Goal: Complete application form: Complete application form

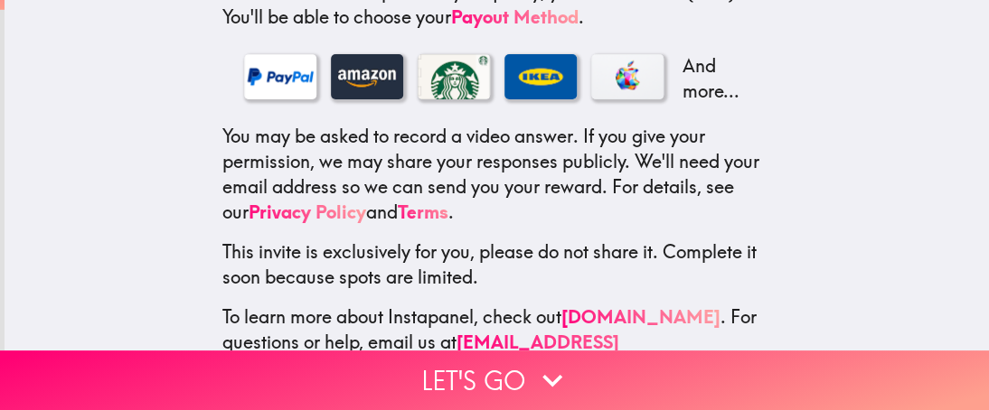
scroll to position [425, 0]
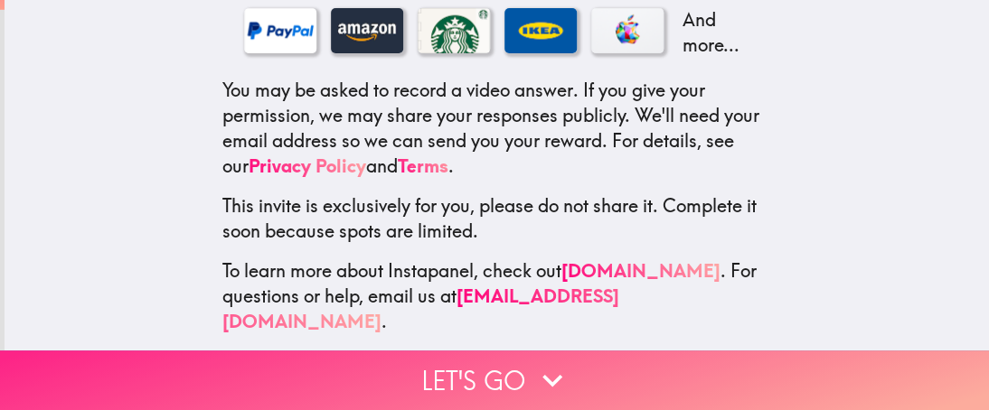
click at [488, 365] on button "Let's go" at bounding box center [494, 381] width 989 height 60
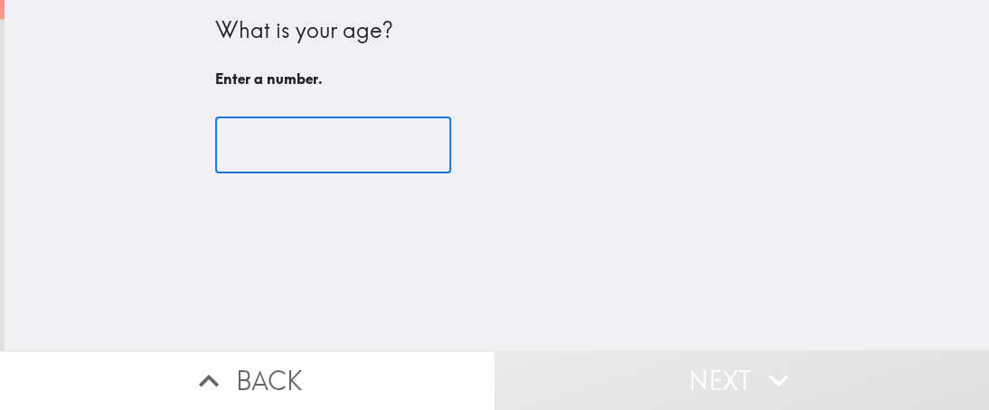
click at [300, 152] on input "number" at bounding box center [333, 146] width 236 height 56
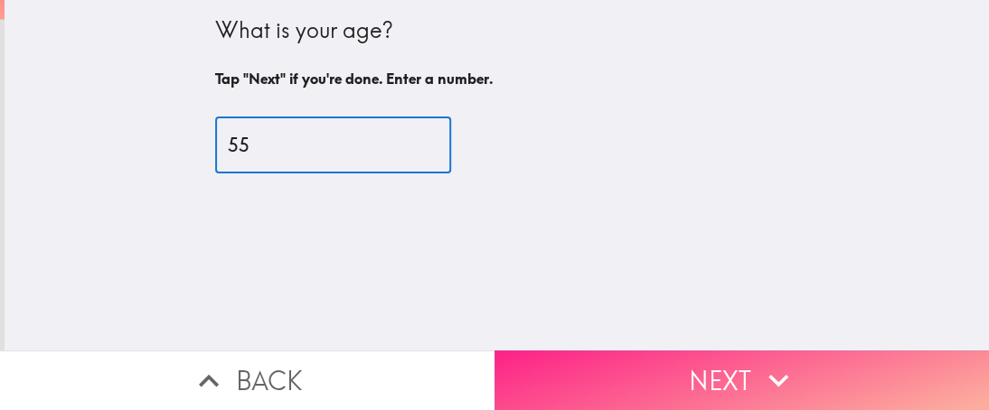
type input "55"
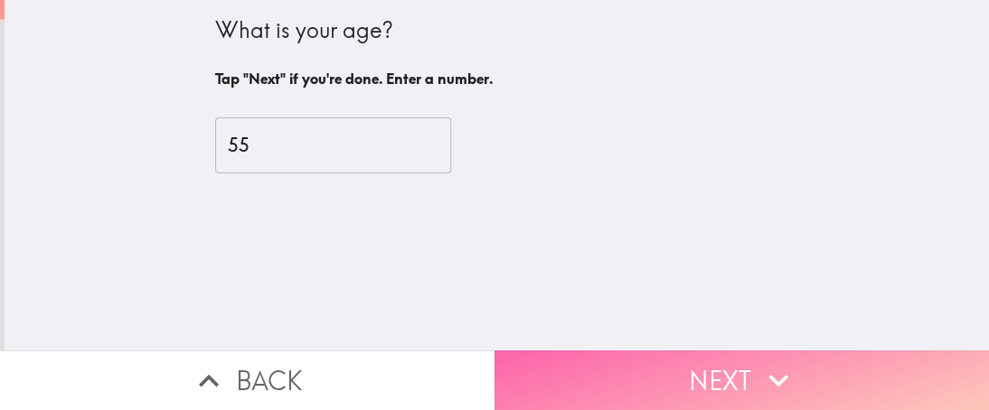
click at [652, 365] on button "Next" at bounding box center [742, 381] width 495 height 60
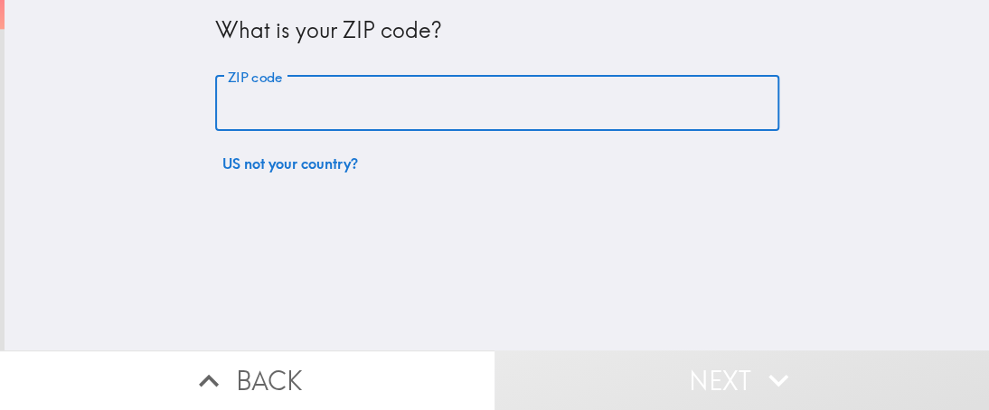
click at [460, 110] on input "ZIP code" at bounding box center [497, 104] width 564 height 56
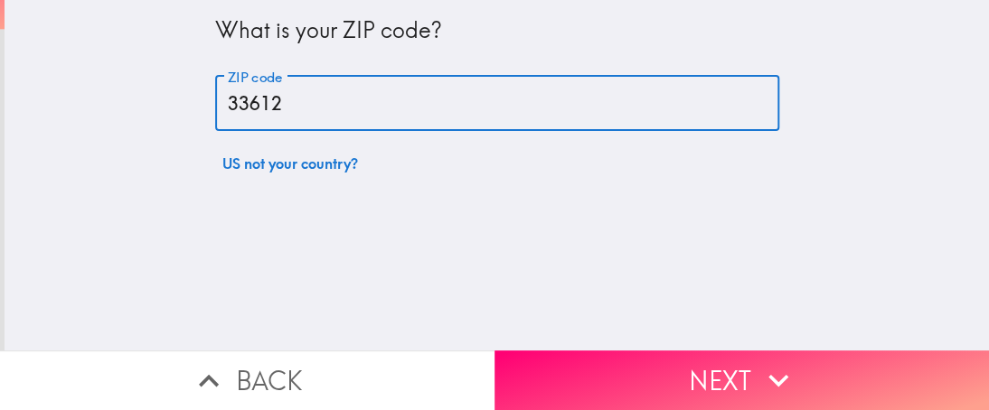
type input "33612"
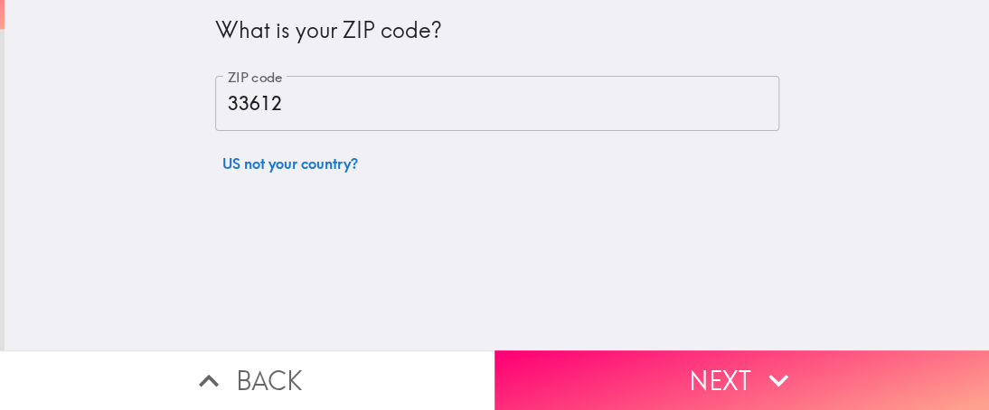
click at [419, 276] on div "What is your ZIP code? ZIP code 33612 ZIP code US not your country?" at bounding box center [497, 175] width 985 height 351
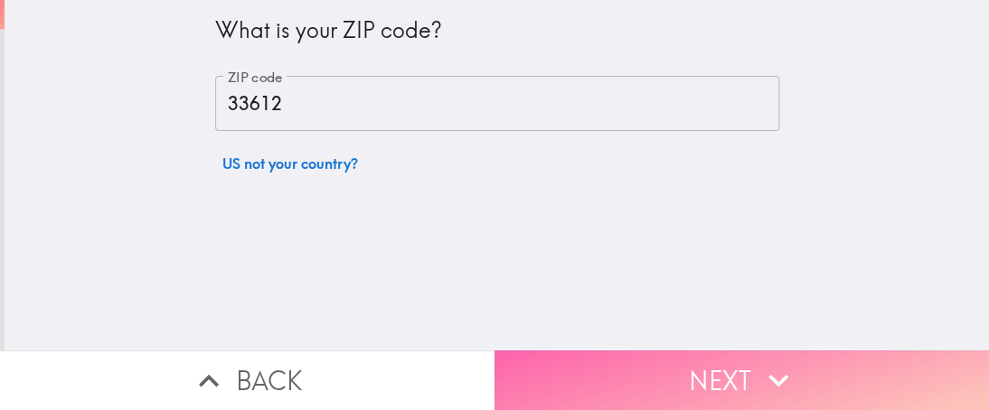
click at [697, 367] on button "Next" at bounding box center [742, 381] width 495 height 60
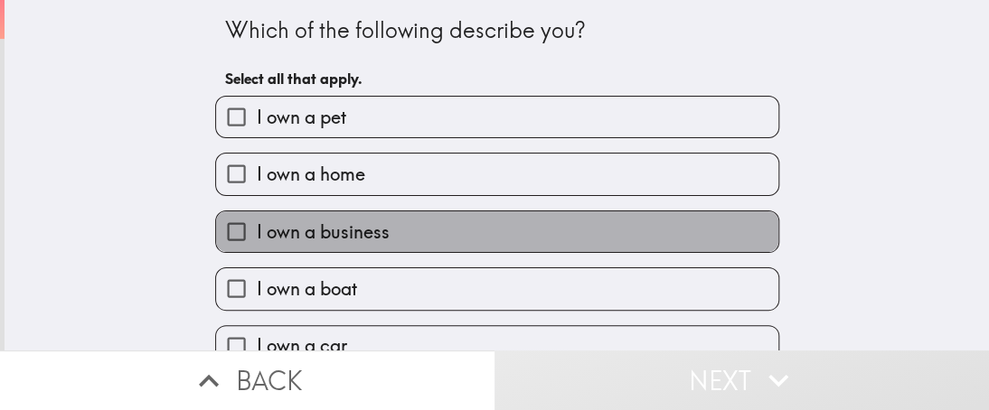
click at [347, 233] on span "I own a business" at bounding box center [323, 232] width 133 height 25
click at [257, 233] on input "I own a business" at bounding box center [236, 232] width 41 height 41
checkbox input "true"
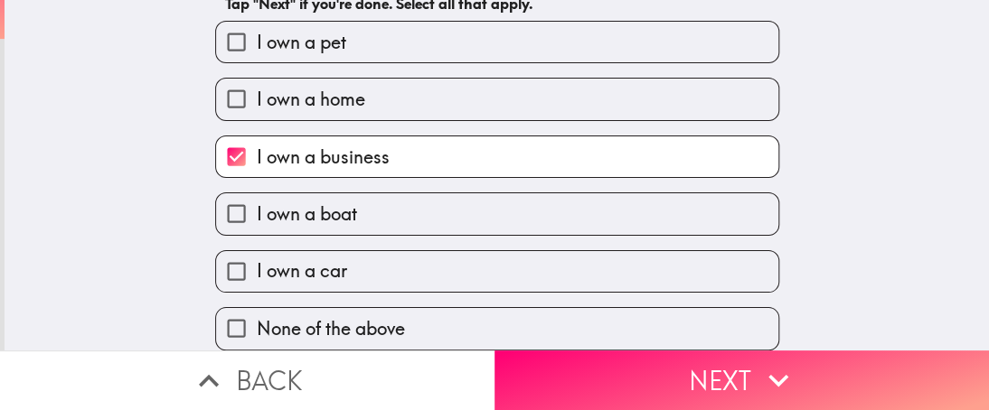
scroll to position [85, 0]
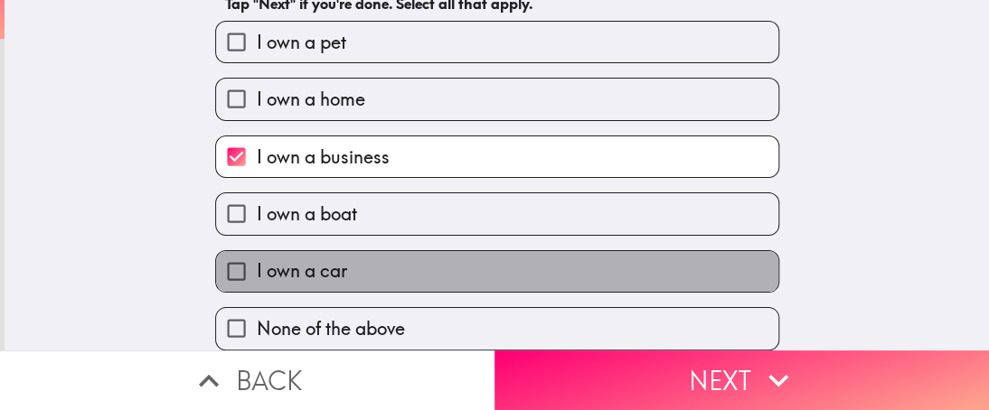
click at [344, 255] on label "I own a car" at bounding box center [497, 271] width 562 height 41
click at [257, 255] on input "I own a car" at bounding box center [236, 271] width 41 height 41
checkbox input "true"
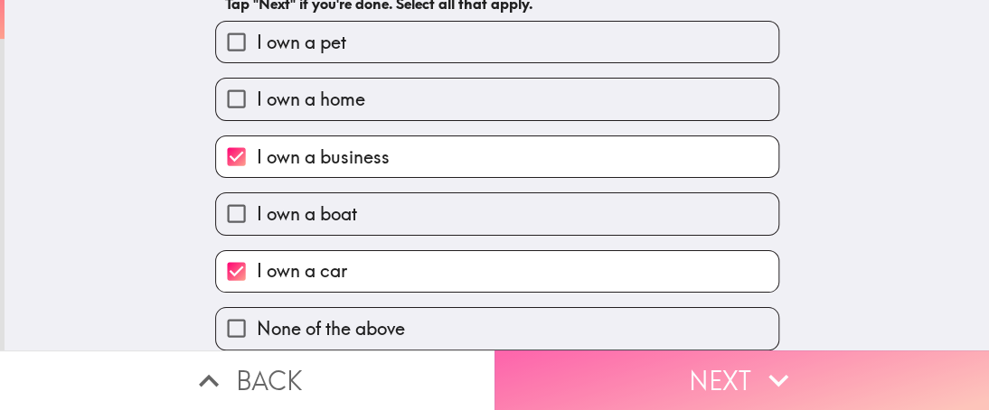
click at [669, 364] on button "Next" at bounding box center [742, 381] width 495 height 60
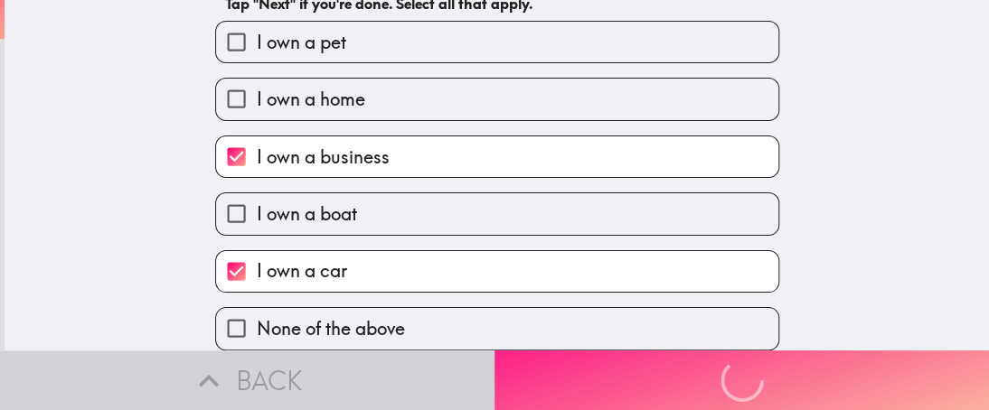
scroll to position [0, 0]
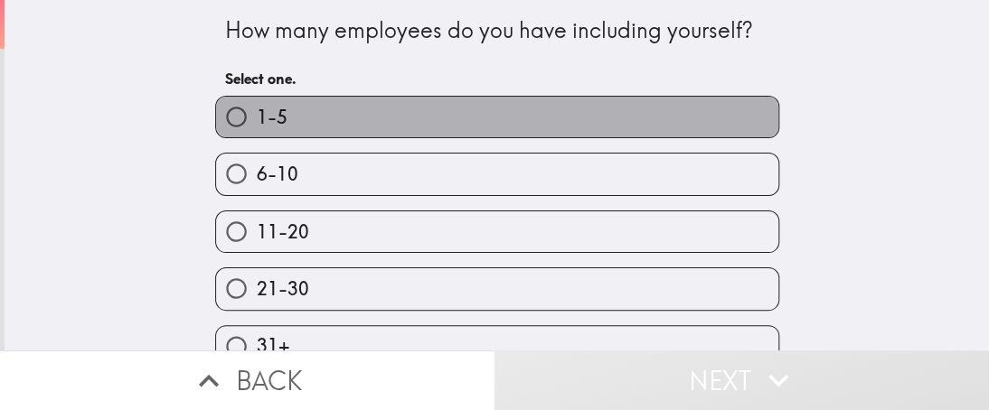
click at [453, 127] on label "1-5" at bounding box center [497, 117] width 562 height 41
click at [257, 127] on input "1-5" at bounding box center [236, 117] width 41 height 41
radio input "true"
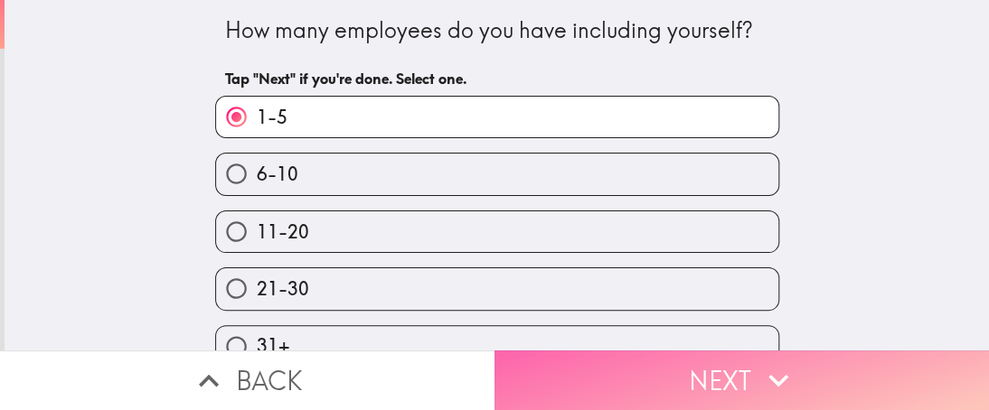
click at [658, 370] on button "Next" at bounding box center [742, 381] width 495 height 60
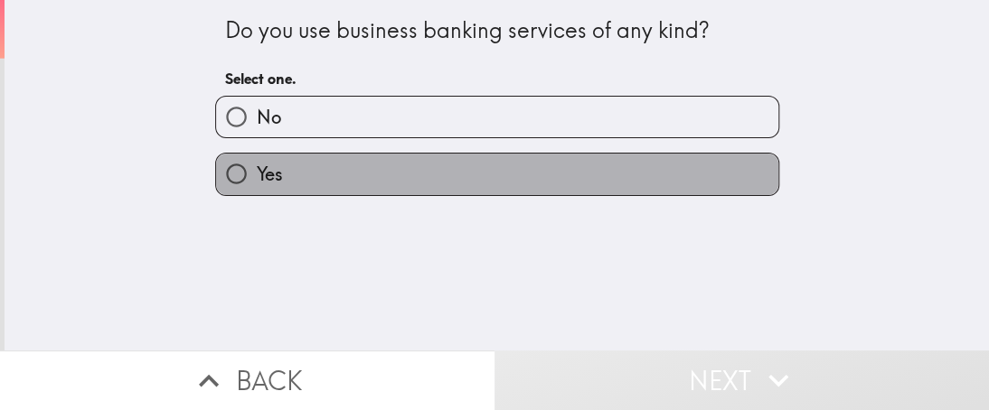
click at [309, 173] on label "Yes" at bounding box center [497, 174] width 562 height 41
click at [257, 173] on input "Yes" at bounding box center [236, 174] width 41 height 41
radio input "true"
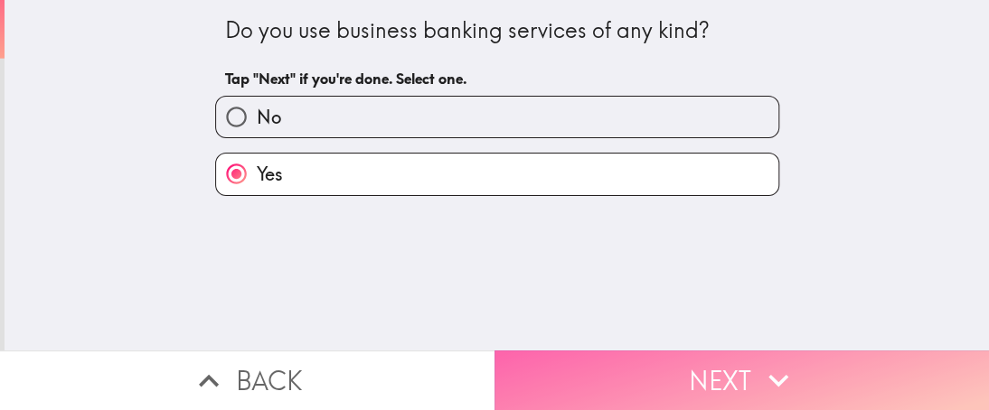
click at [626, 359] on button "Next" at bounding box center [742, 381] width 495 height 60
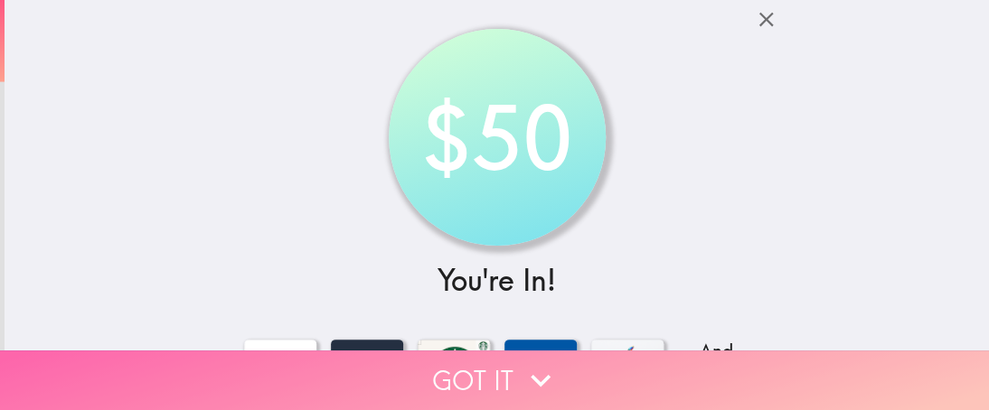
click at [479, 364] on button "Got it" at bounding box center [494, 381] width 989 height 60
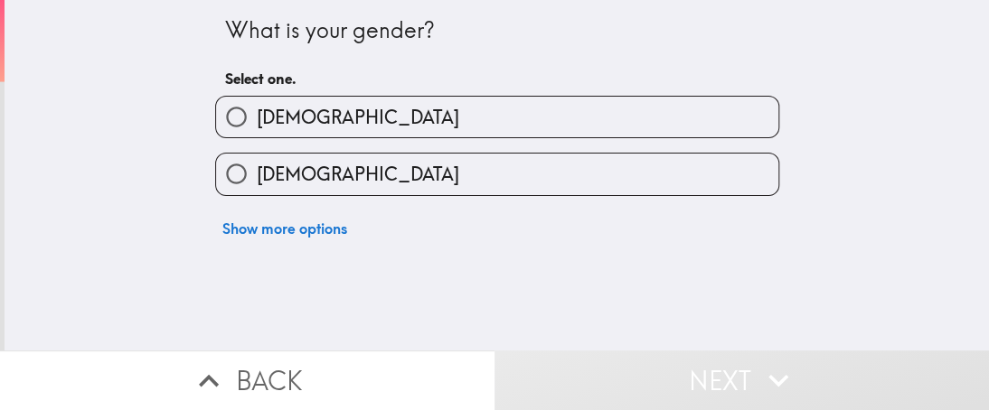
click at [269, 180] on span "[DEMOGRAPHIC_DATA]" at bounding box center [358, 174] width 203 height 25
click at [257, 180] on input "[DEMOGRAPHIC_DATA]" at bounding box center [236, 174] width 41 height 41
radio input "true"
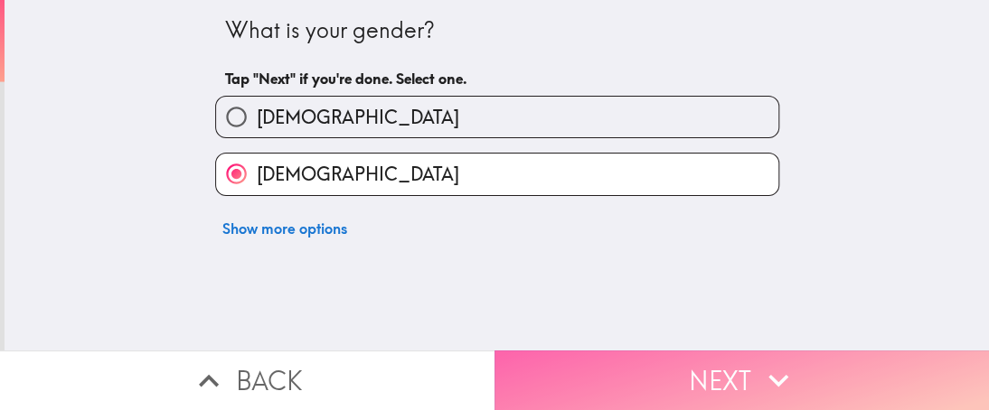
click at [651, 368] on button "Next" at bounding box center [742, 381] width 495 height 60
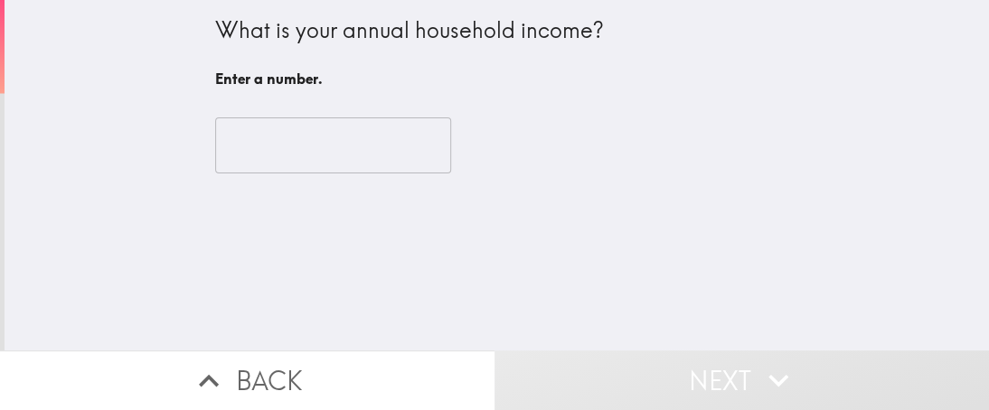
click at [363, 174] on div "​" at bounding box center [497, 145] width 564 height 99
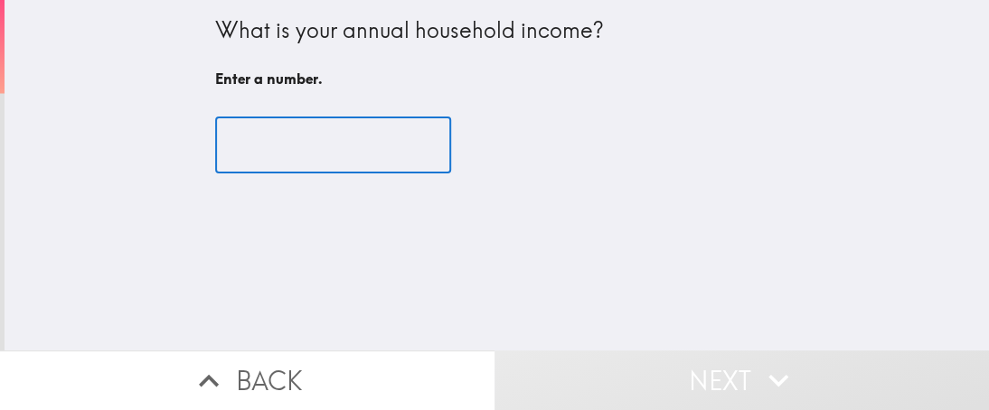
click at [340, 147] on input "number" at bounding box center [333, 146] width 236 height 56
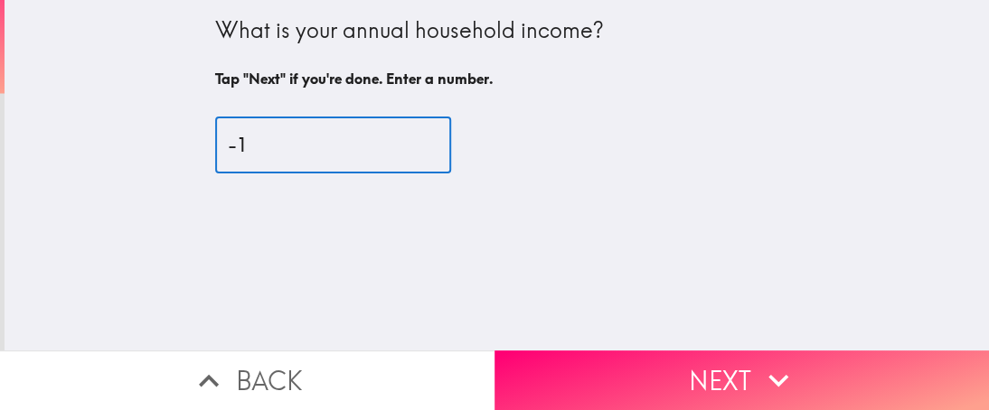
click at [409, 146] on input "-1" at bounding box center [333, 146] width 236 height 56
click at [409, 137] on input "0" at bounding box center [333, 146] width 236 height 56
type input "0"
type input "48000"
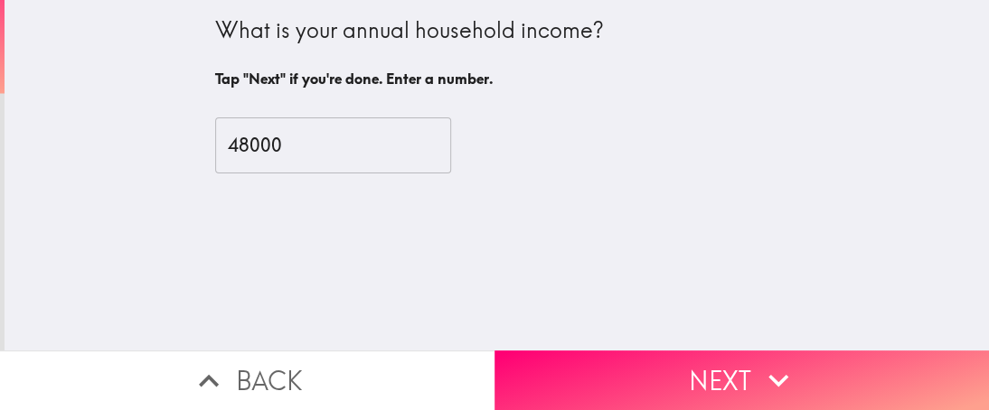
click at [589, 219] on div "What is your annual household income? Tap "Next" if you're done. Enter a number…" at bounding box center [497, 175] width 985 height 351
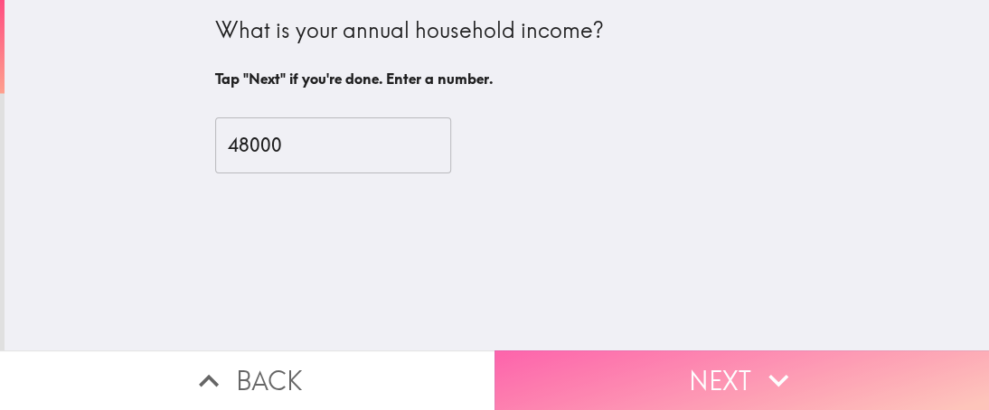
click at [713, 376] on button "Next" at bounding box center [742, 381] width 495 height 60
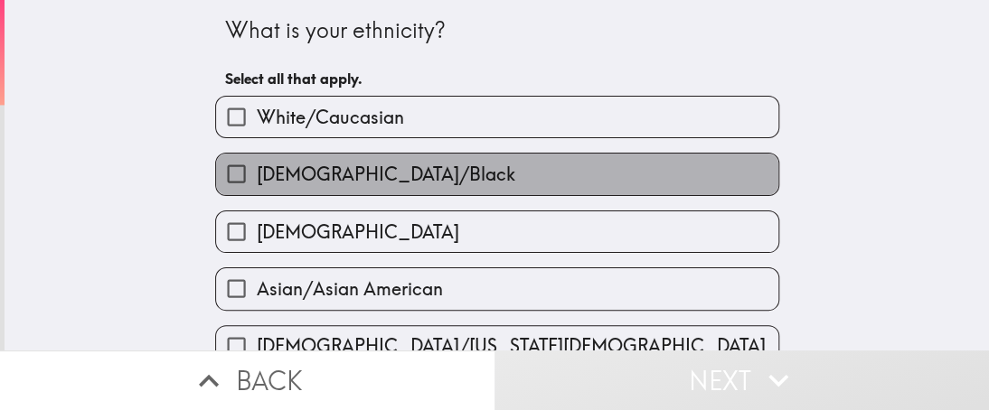
click at [362, 183] on span "[DEMOGRAPHIC_DATA]/Black" at bounding box center [386, 174] width 259 height 25
click at [257, 183] on input "[DEMOGRAPHIC_DATA]/Black" at bounding box center [236, 174] width 41 height 41
checkbox input "true"
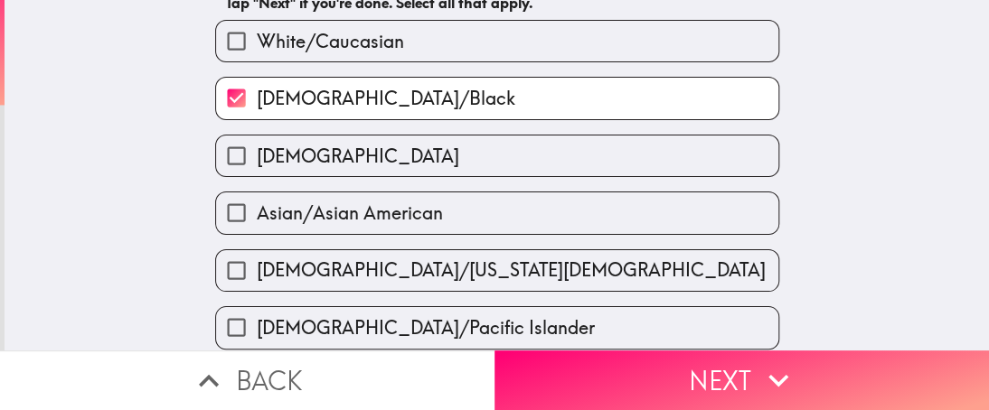
scroll to position [90, 0]
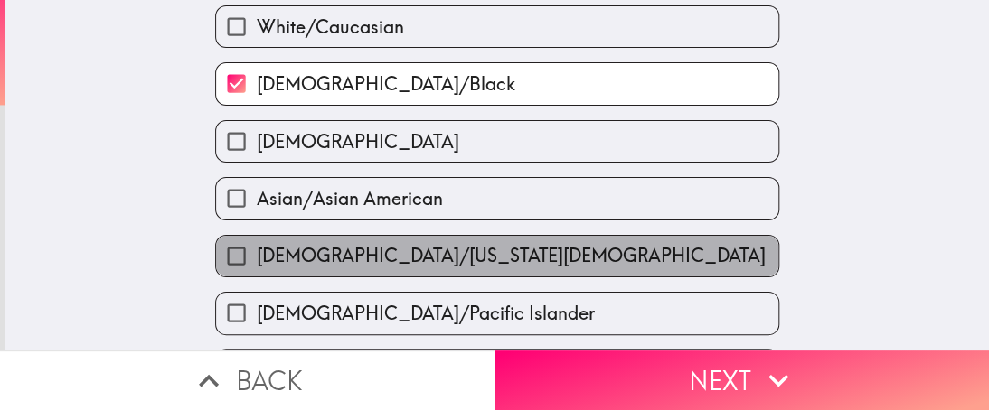
click at [361, 253] on span "[DEMOGRAPHIC_DATA]/[US_STATE][DEMOGRAPHIC_DATA]" at bounding box center [511, 255] width 509 height 25
click at [257, 253] on input "[DEMOGRAPHIC_DATA]/[US_STATE][DEMOGRAPHIC_DATA]" at bounding box center [236, 256] width 41 height 41
checkbox input "true"
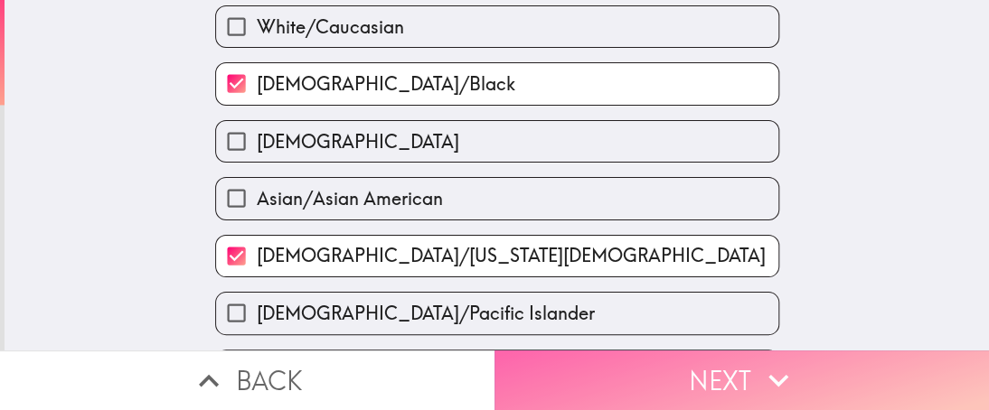
click at [692, 367] on button "Next" at bounding box center [742, 381] width 495 height 60
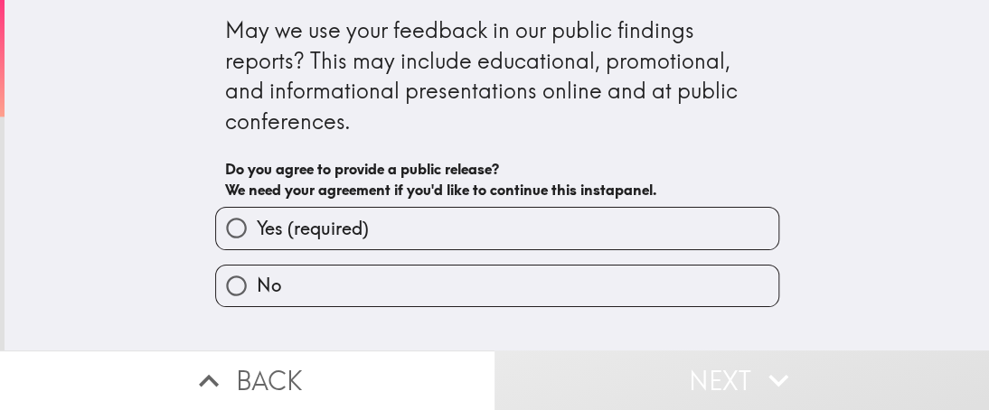
click at [271, 227] on span "Yes (required)" at bounding box center [313, 228] width 112 height 25
click at [257, 227] on input "Yes (required)" at bounding box center [236, 228] width 41 height 41
radio input "true"
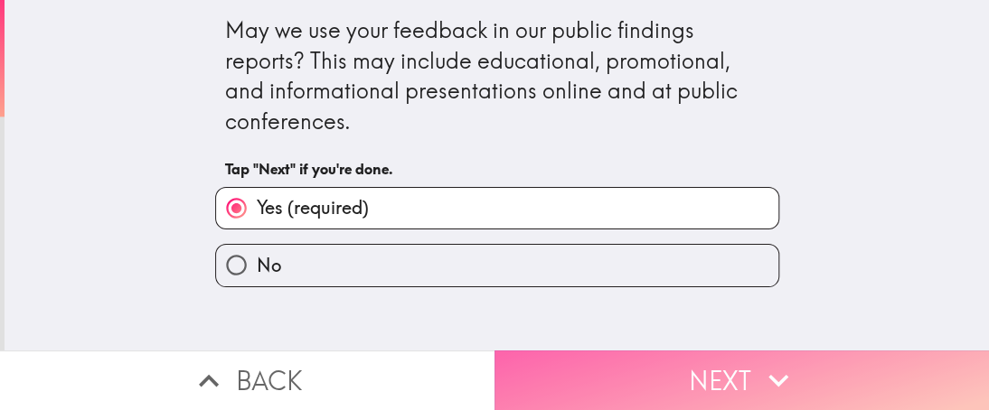
click at [689, 372] on button "Next" at bounding box center [742, 381] width 495 height 60
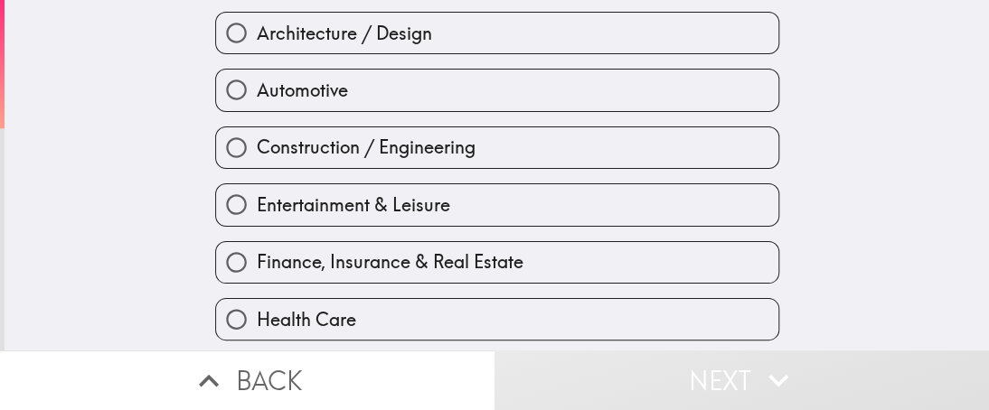
scroll to position [203, 0]
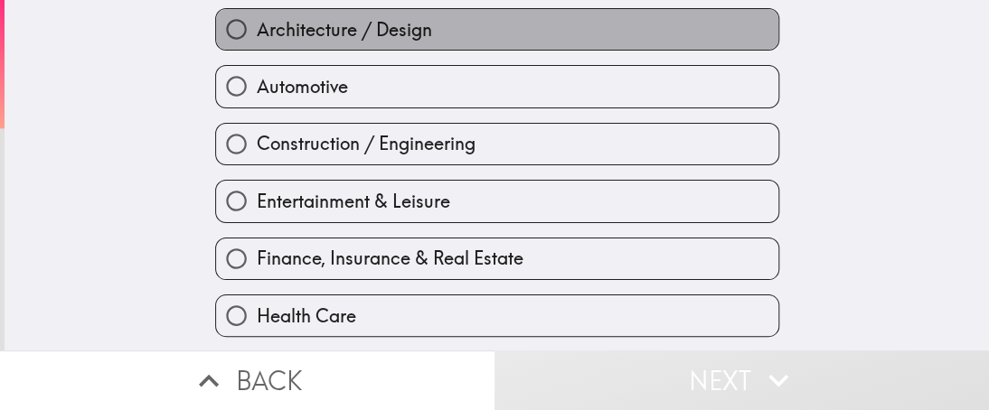
click at [497, 26] on label "Architecture / Design" at bounding box center [497, 29] width 562 height 41
click at [257, 26] on input "Architecture / Design" at bounding box center [236, 29] width 41 height 41
radio input "true"
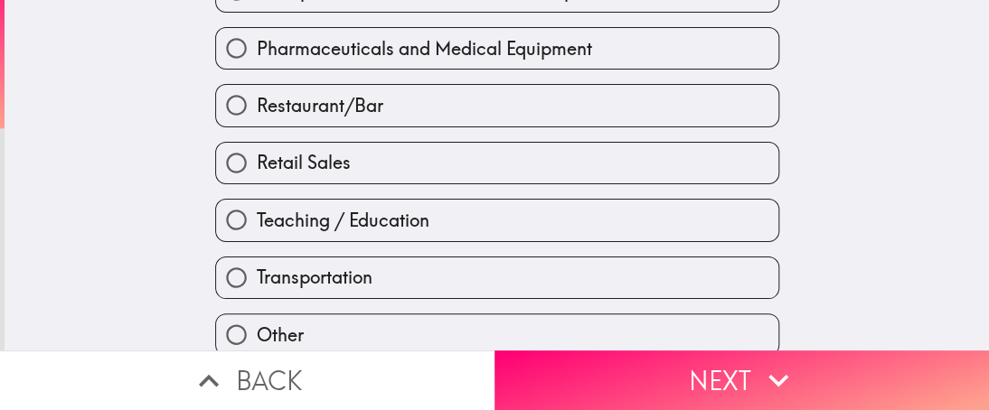
scroll to position [882, 0]
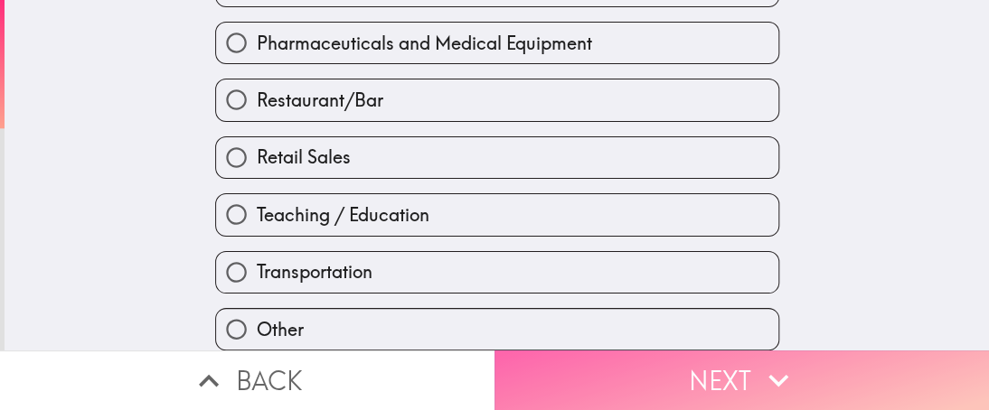
click at [740, 364] on button "Next" at bounding box center [742, 381] width 495 height 60
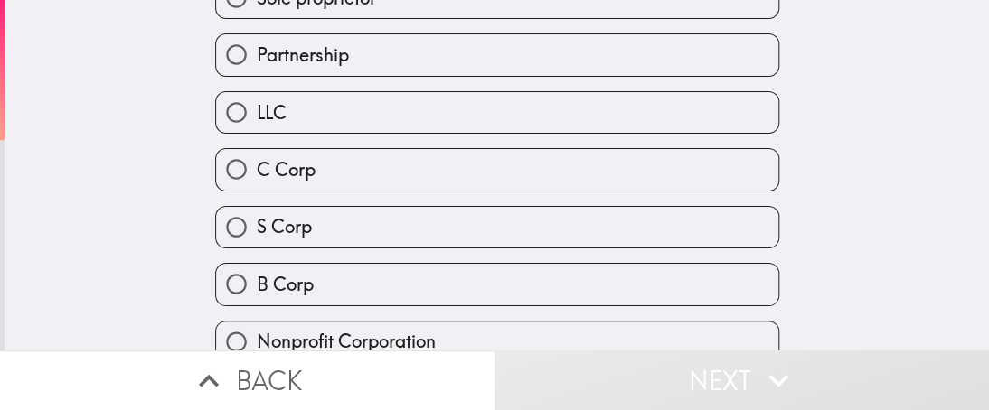
scroll to position [116, 0]
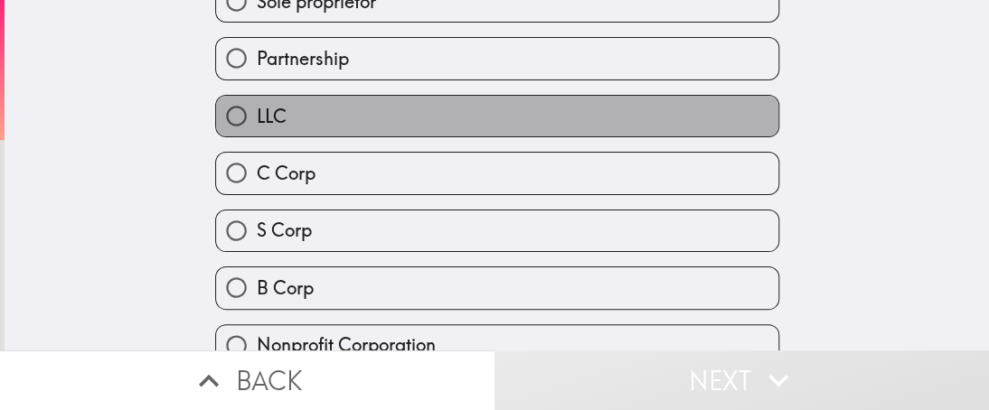
click at [516, 110] on label "LLC" at bounding box center [497, 116] width 562 height 41
click at [257, 110] on input "LLC" at bounding box center [236, 116] width 41 height 41
radio input "true"
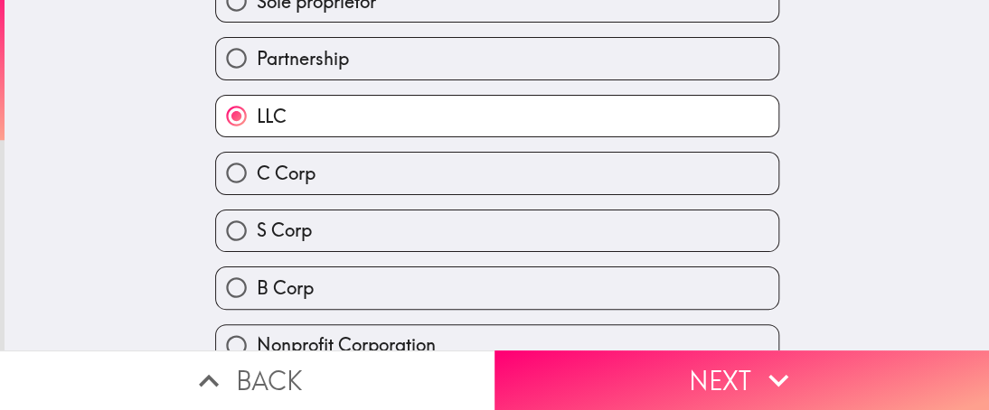
scroll to position [0, 0]
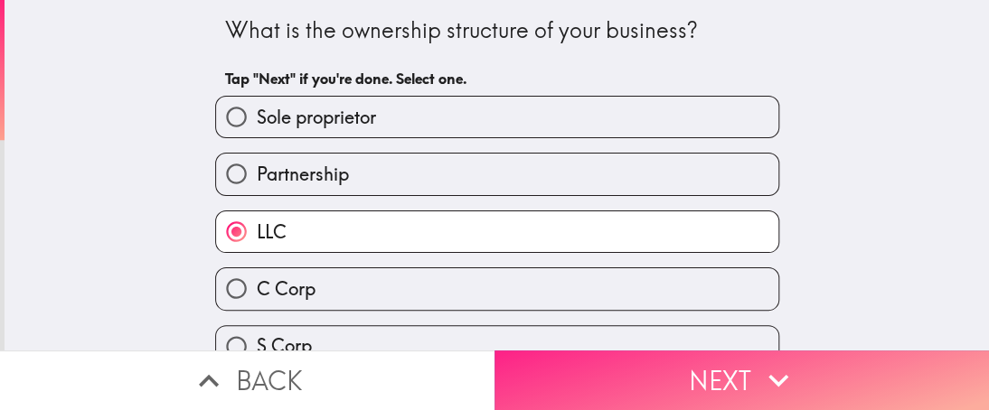
click at [669, 355] on button "Next" at bounding box center [742, 381] width 495 height 60
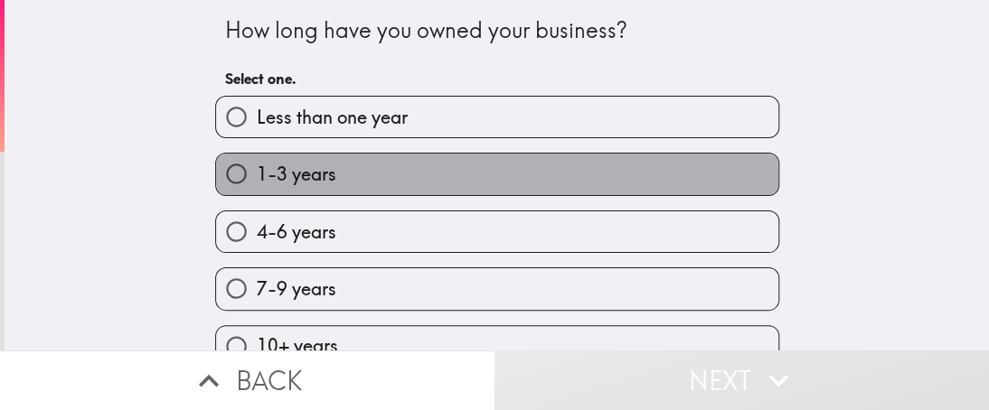
click at [441, 170] on label "1-3 years" at bounding box center [497, 174] width 562 height 41
click at [257, 170] on input "1-3 years" at bounding box center [236, 174] width 41 height 41
radio input "true"
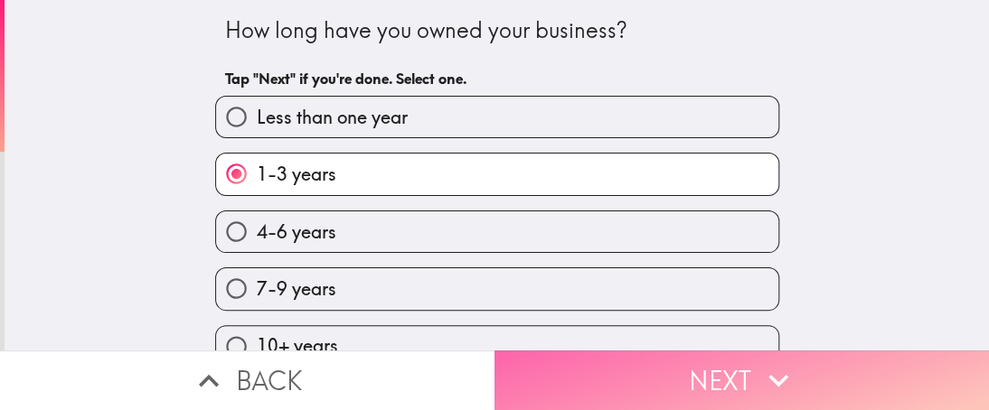
click at [667, 373] on button "Next" at bounding box center [742, 381] width 495 height 60
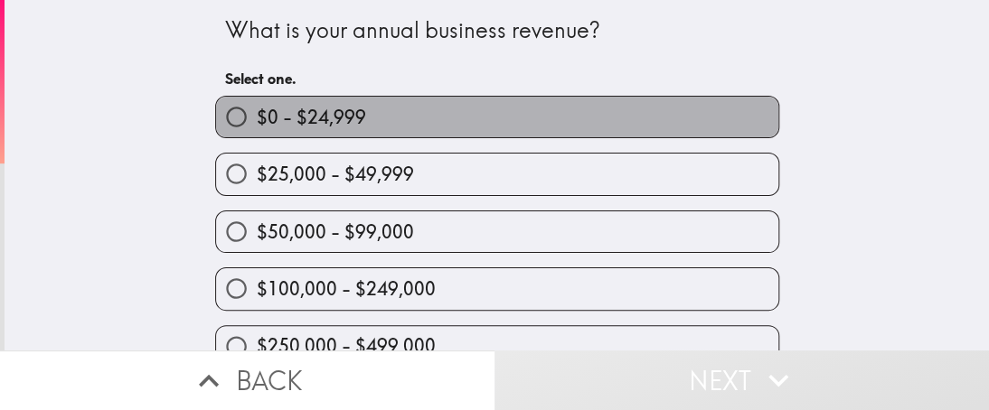
click at [535, 115] on label "$0 - $24,999" at bounding box center [497, 117] width 562 height 41
click at [257, 115] on input "$0 - $24,999" at bounding box center [236, 117] width 41 height 41
radio input "true"
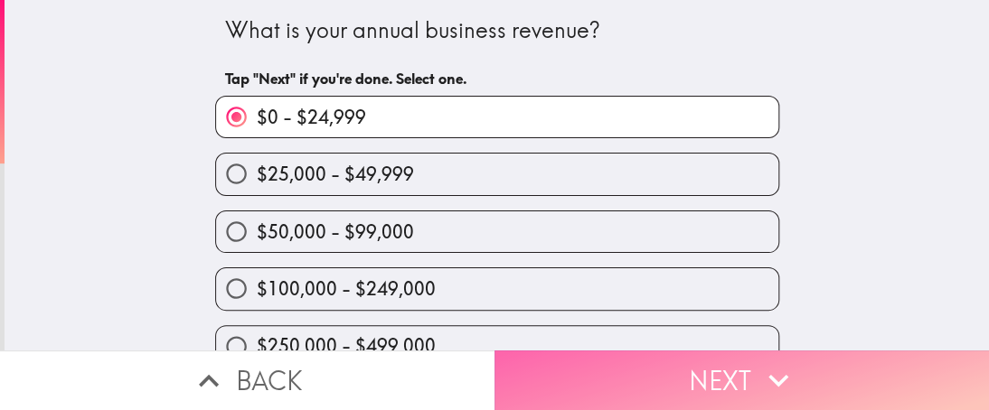
click at [730, 375] on button "Next" at bounding box center [742, 381] width 495 height 60
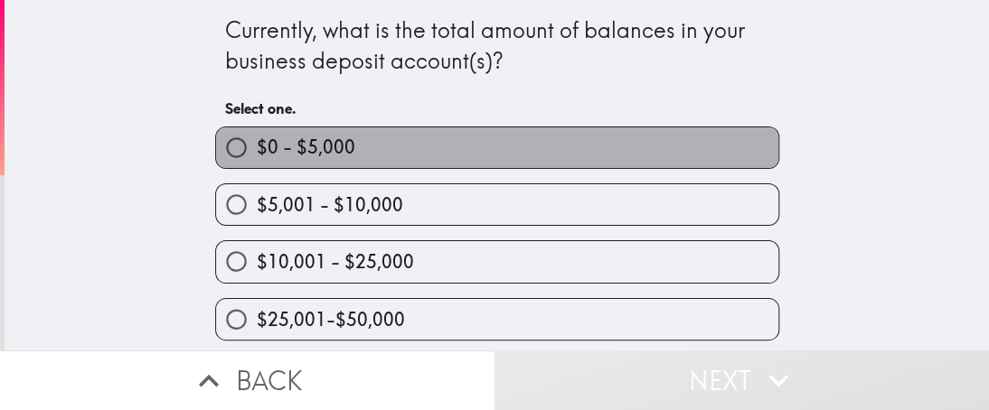
click at [457, 151] on label "$0 - $5,000" at bounding box center [497, 147] width 562 height 41
click at [257, 151] on input "$0 - $5,000" at bounding box center [236, 147] width 41 height 41
radio input "true"
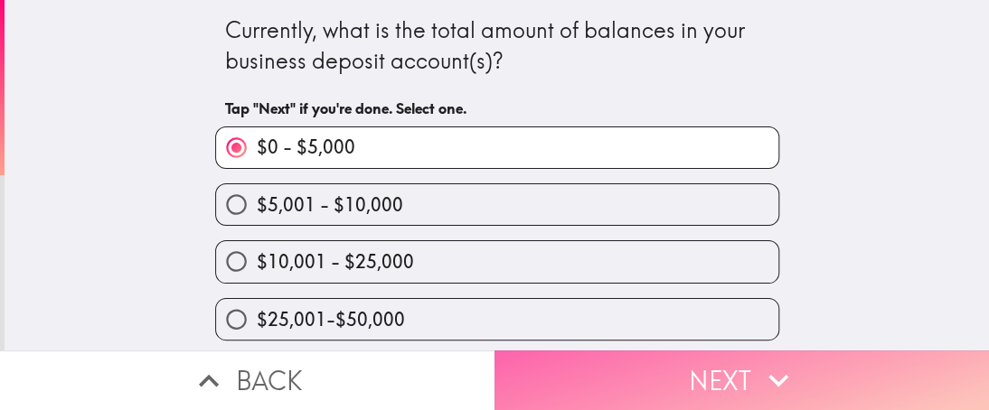
click at [718, 362] on button "Next" at bounding box center [742, 381] width 495 height 60
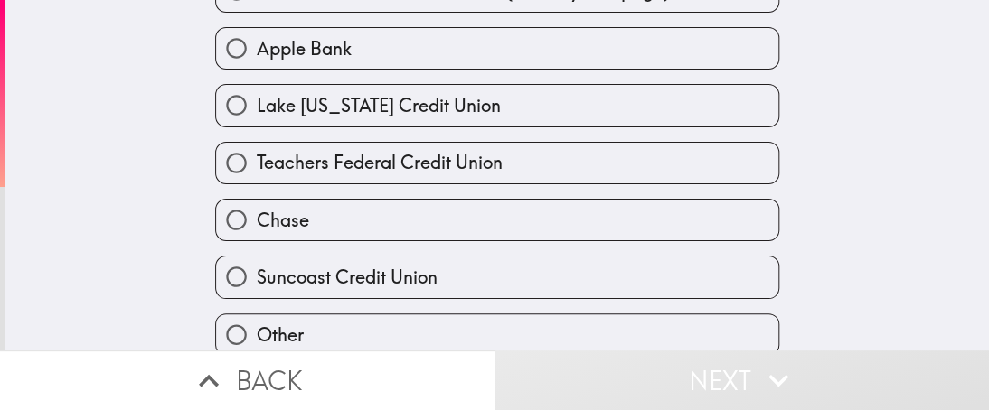
scroll to position [685, 0]
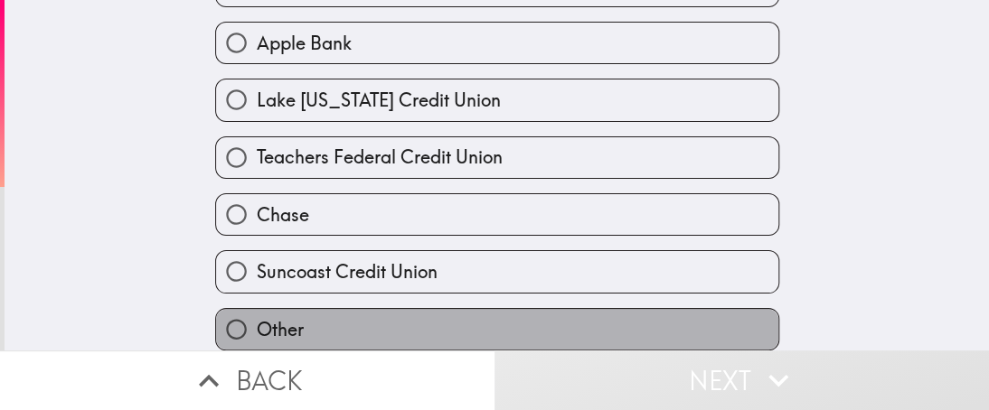
click at [318, 314] on label "Other" at bounding box center [497, 329] width 562 height 41
click at [257, 314] on input "Other" at bounding box center [236, 329] width 41 height 41
radio input "true"
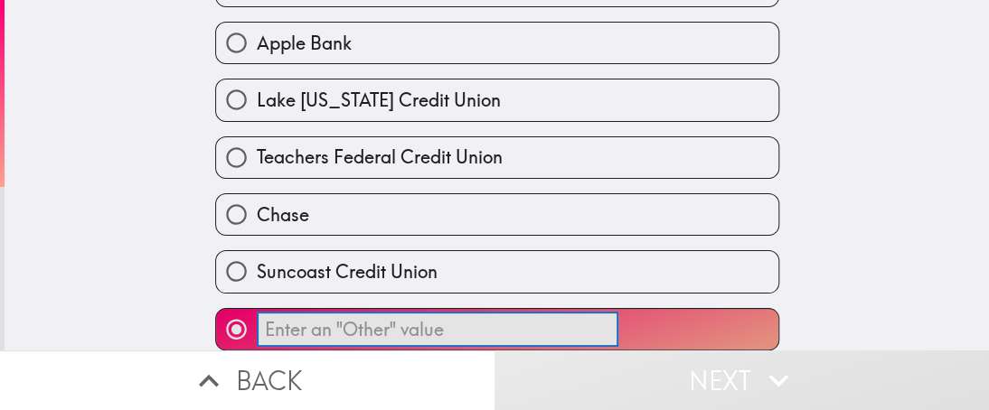
click at [501, 312] on input "​" at bounding box center [438, 329] width 362 height 35
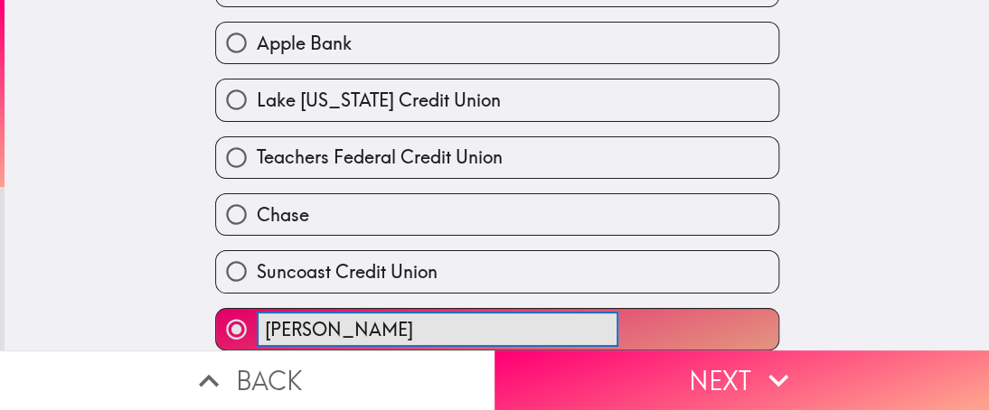
type input "[PERSON_NAME]"
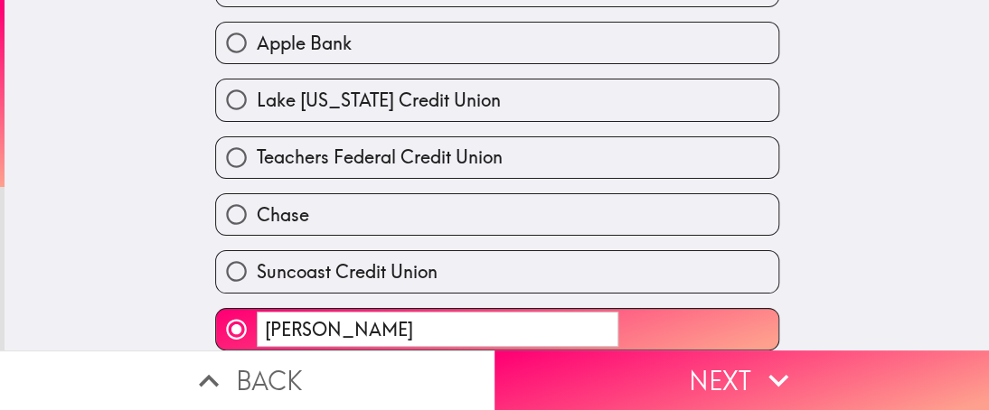
click at [806, 267] on div "Where do you have your primary business banking account? Tap "Next" if you're d…" at bounding box center [497, 175] width 985 height 351
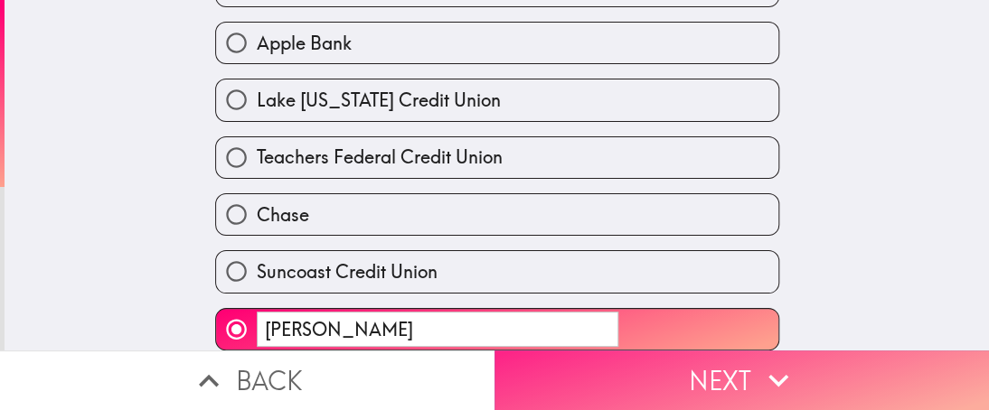
click at [706, 369] on button "Next" at bounding box center [742, 381] width 495 height 60
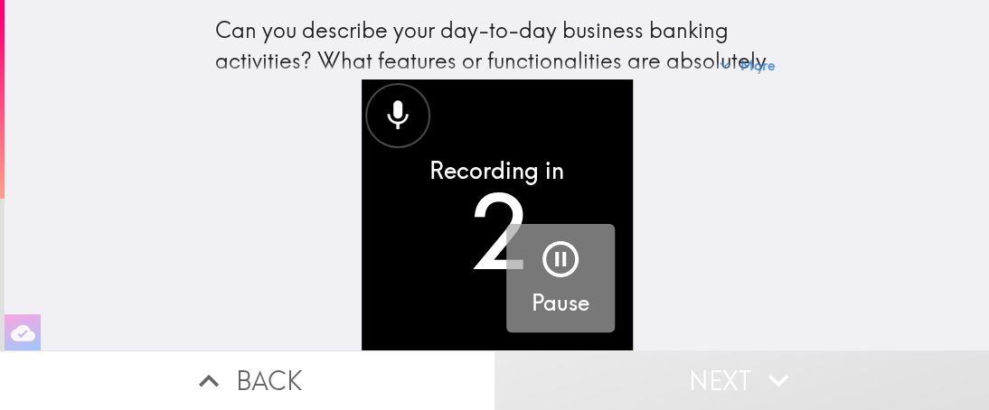
click at [542, 244] on icon "button" at bounding box center [560, 259] width 36 height 36
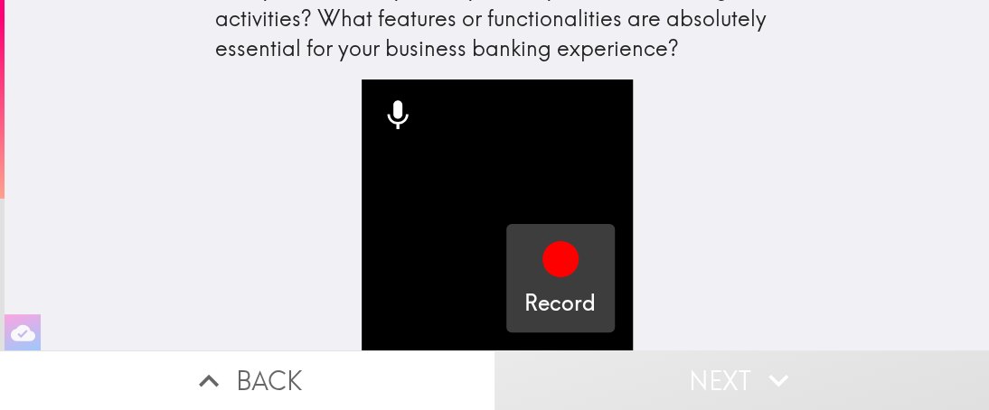
scroll to position [55, 0]
click at [542, 250] on icon "button" at bounding box center [560, 259] width 36 height 36
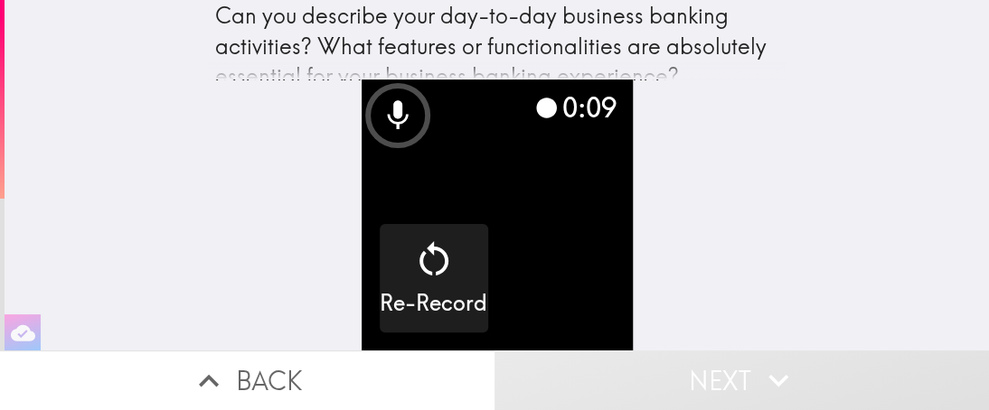
scroll to position [14, 0]
click at [488, 239] on video "button" at bounding box center [497, 215] width 271 height 271
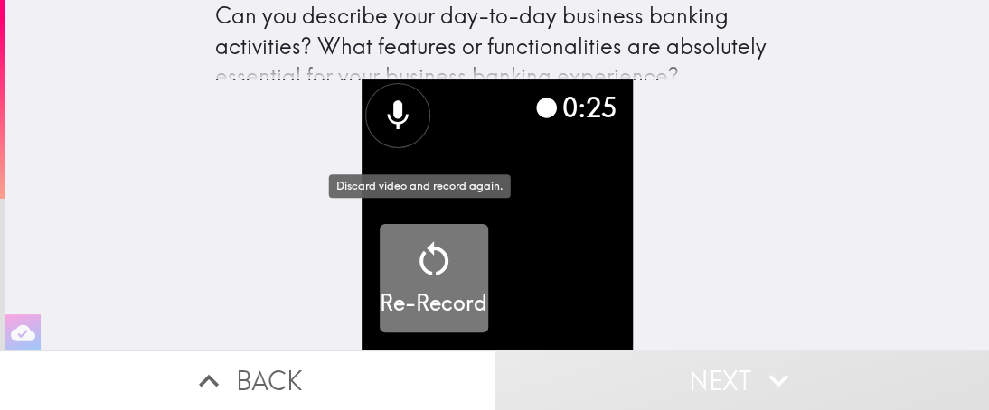
click at [429, 259] on icon "button" at bounding box center [433, 259] width 43 height 43
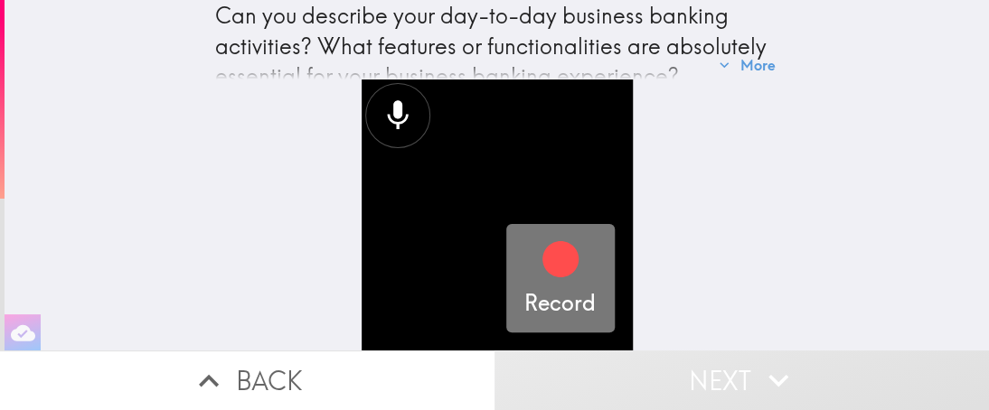
click at [542, 253] on icon "button" at bounding box center [560, 259] width 36 height 36
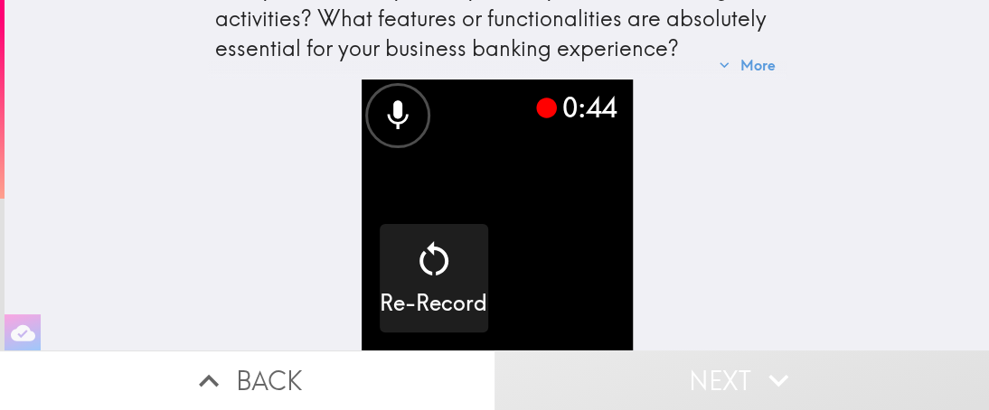
scroll to position [47, 0]
click at [533, 199] on video "button" at bounding box center [497, 215] width 271 height 271
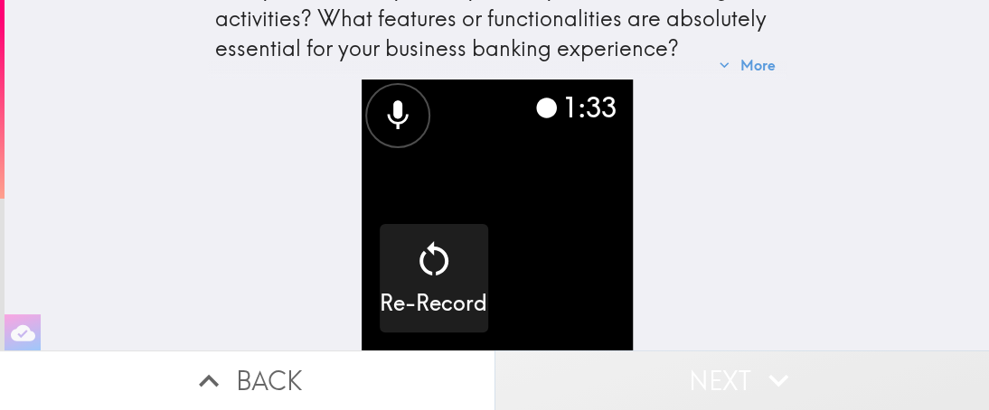
click at [717, 373] on button "Next" at bounding box center [742, 381] width 495 height 60
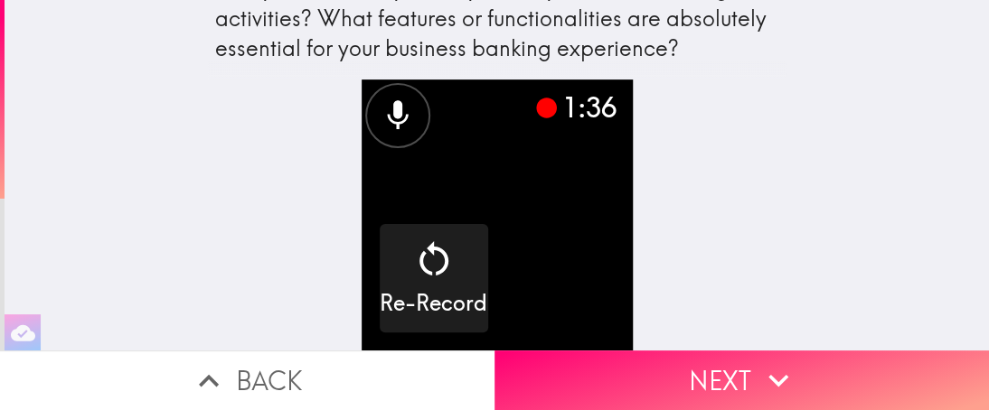
click at [576, 288] on video "button" at bounding box center [497, 215] width 271 height 271
click at [549, 310] on video "button" at bounding box center [497, 215] width 271 height 271
click at [362, 80] on button "button" at bounding box center [497, 215] width 271 height 271
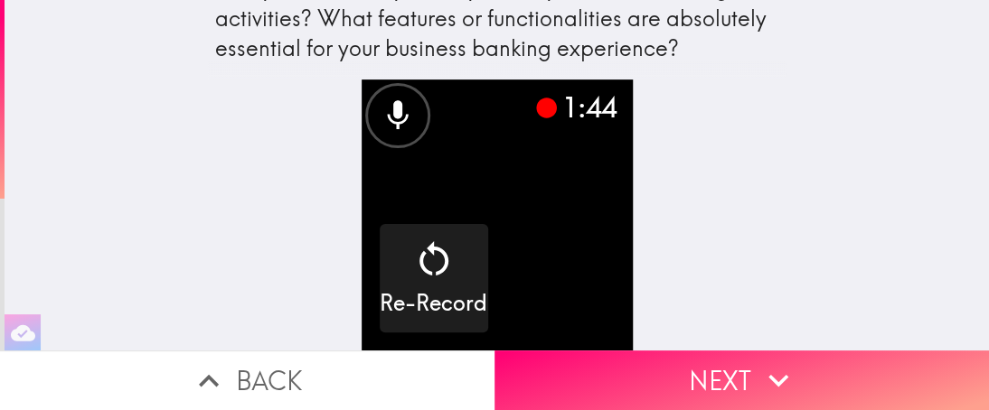
click at [618, 213] on div "1:44 Re-Record" at bounding box center [497, 215] width 579 height 271
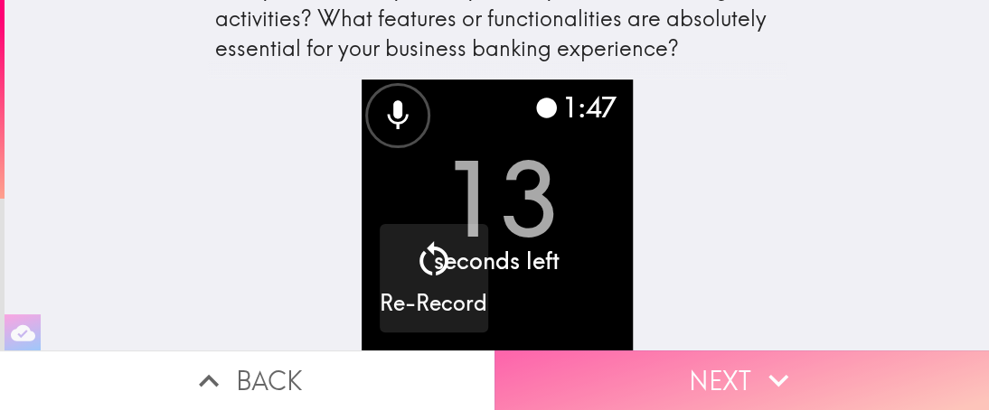
click at [692, 375] on button "Next" at bounding box center [742, 381] width 495 height 60
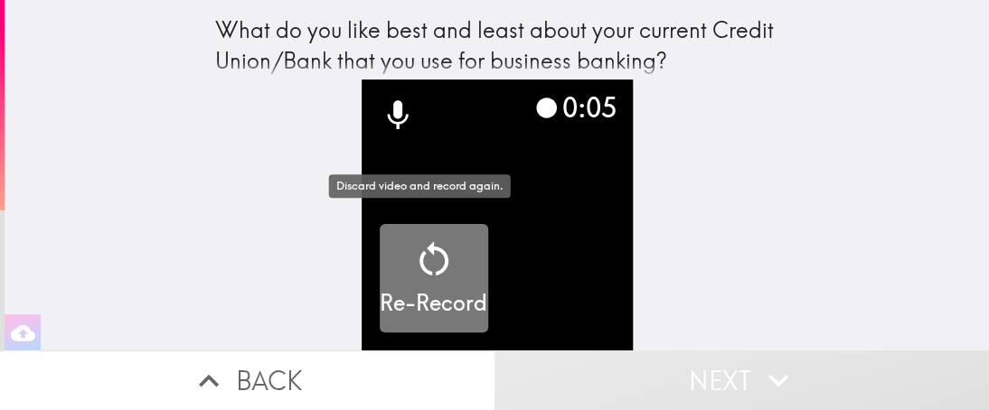
click at [426, 259] on icon "button" at bounding box center [433, 258] width 29 height 34
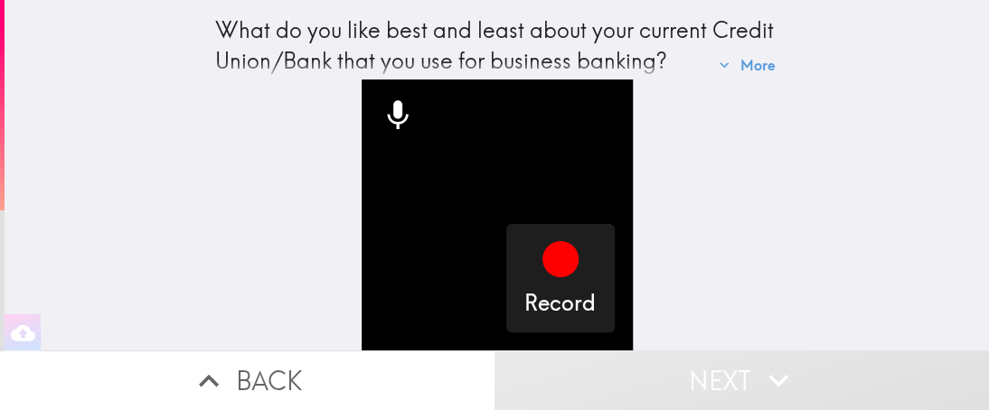
click at [22, 325] on icon "button" at bounding box center [23, 333] width 24 height 16
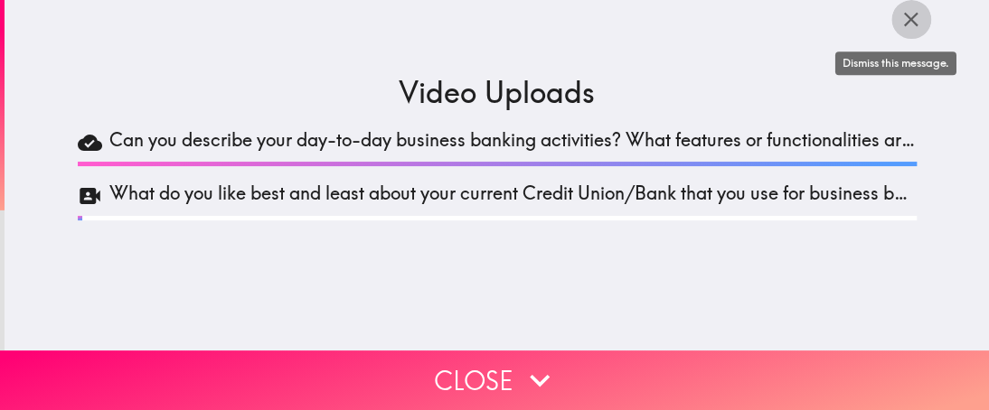
click at [899, 22] on icon "button" at bounding box center [911, 19] width 24 height 24
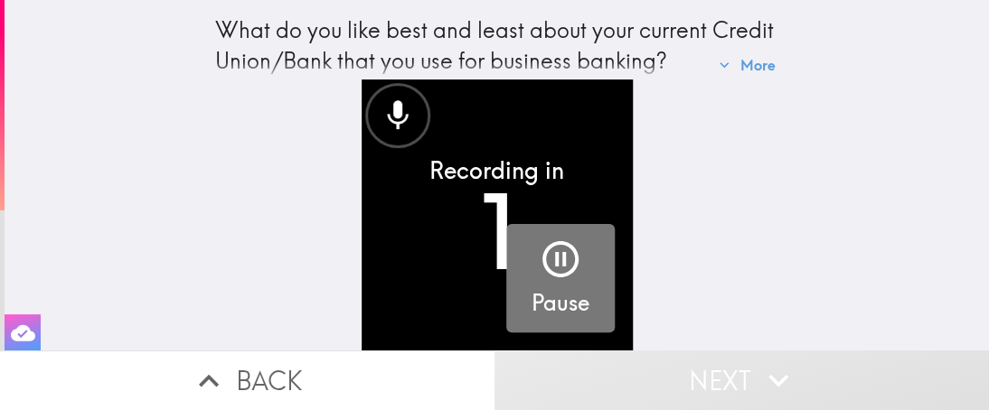
click at [554, 257] on icon "button" at bounding box center [560, 259] width 43 height 43
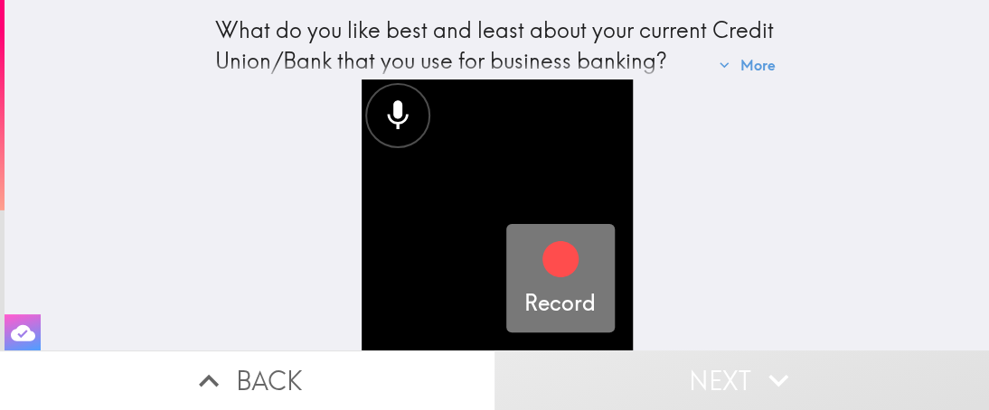
click at [557, 288] on h5 "Record" at bounding box center [559, 303] width 71 height 31
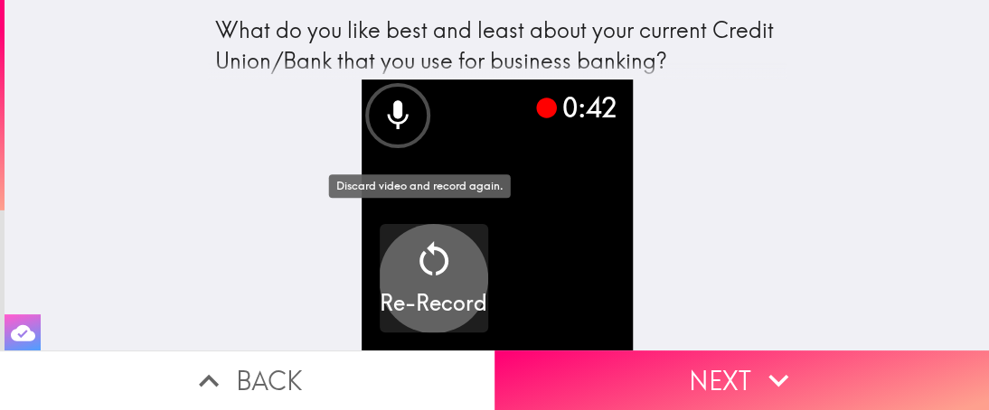
click at [694, 258] on div "0:42 Re-Record" at bounding box center [497, 215] width 579 height 271
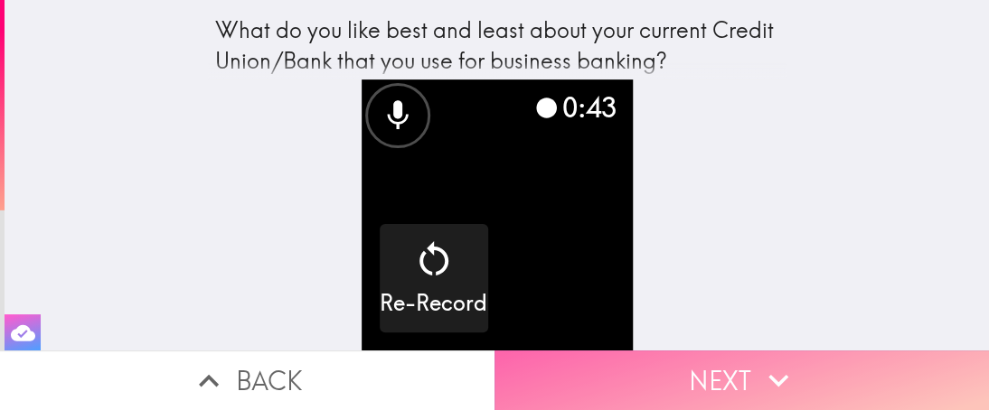
click at [625, 368] on button "Next" at bounding box center [742, 381] width 495 height 60
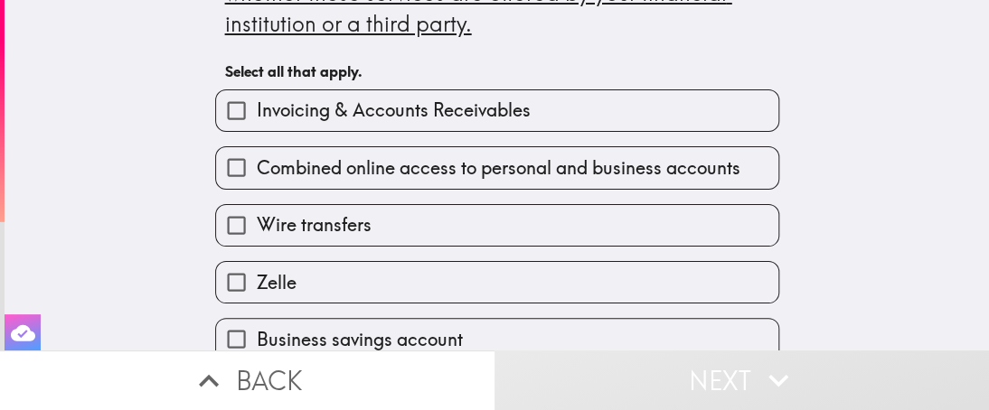
scroll to position [108, 0]
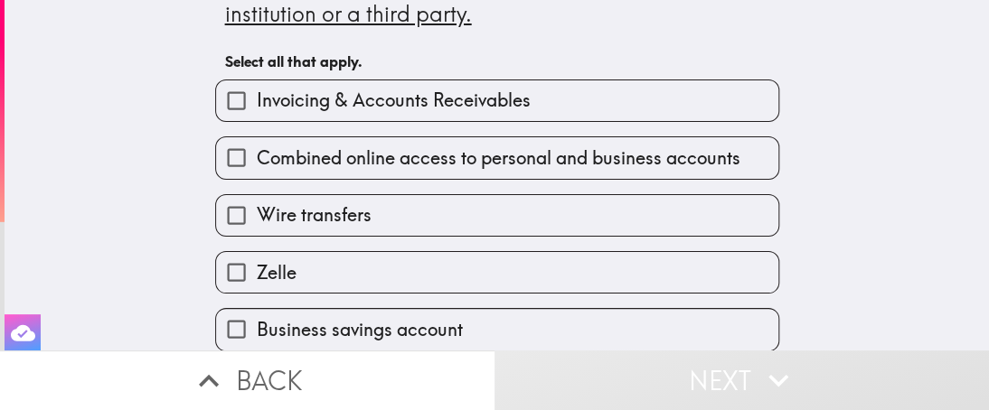
click at [431, 99] on span "Invoicing & Accounts Receivables" at bounding box center [394, 100] width 274 height 25
click at [257, 99] on input "Invoicing & Accounts Receivables" at bounding box center [236, 100] width 41 height 41
checkbox input "true"
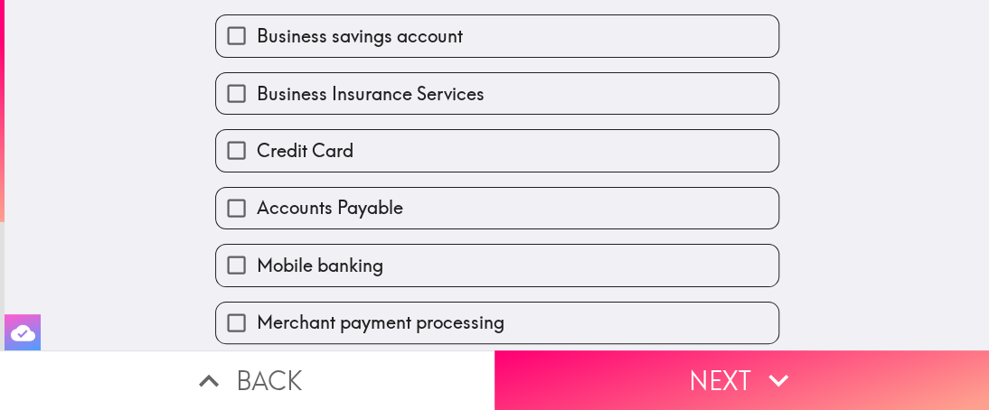
scroll to position [403, 0]
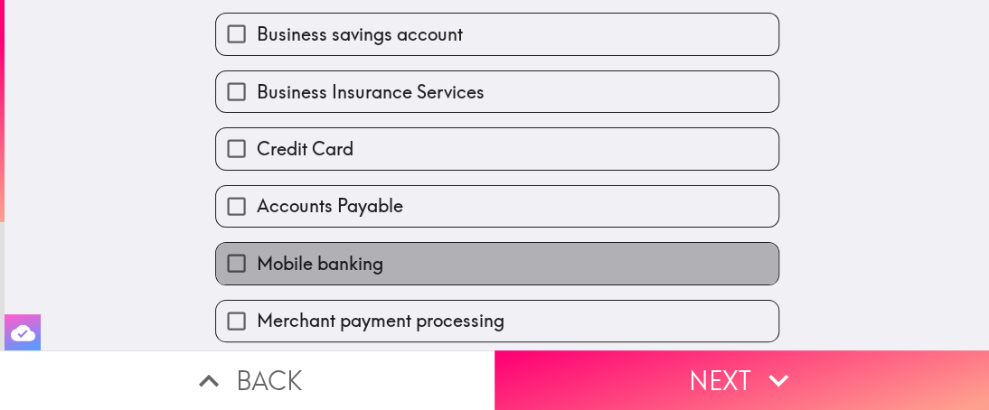
click at [328, 244] on label "Mobile banking" at bounding box center [497, 263] width 562 height 41
click at [257, 244] on input "Mobile banking" at bounding box center [236, 263] width 41 height 41
checkbox input "true"
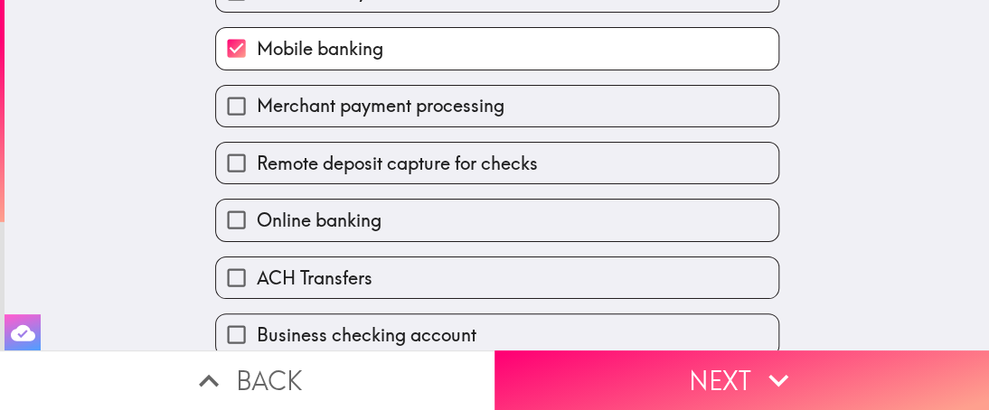
scroll to position [622, 0]
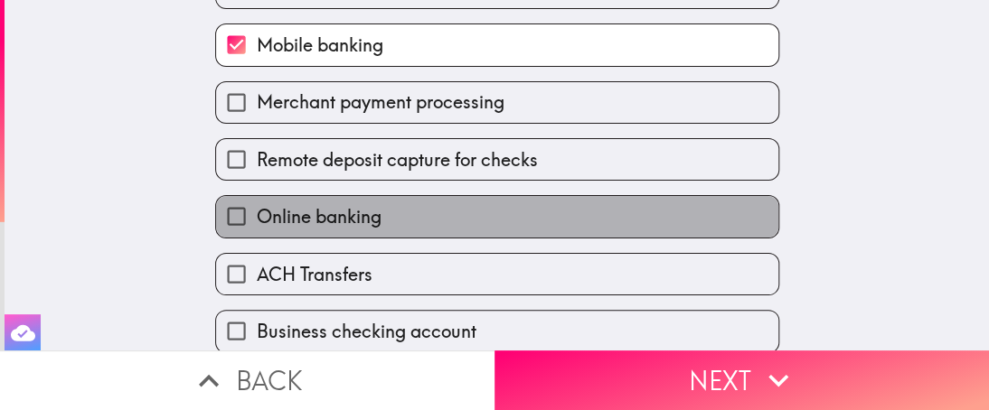
click at [333, 212] on span "Online banking" at bounding box center [319, 216] width 125 height 25
click at [257, 212] on input "Online banking" at bounding box center [236, 216] width 41 height 41
checkbox input "true"
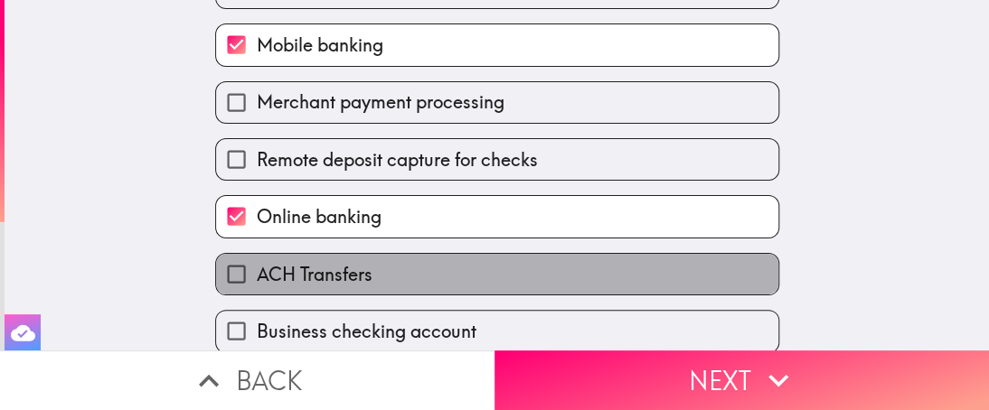
click at [329, 268] on span "ACH Transfers" at bounding box center [315, 274] width 116 height 25
click at [257, 268] on input "ACH Transfers" at bounding box center [236, 274] width 41 height 41
checkbox input "true"
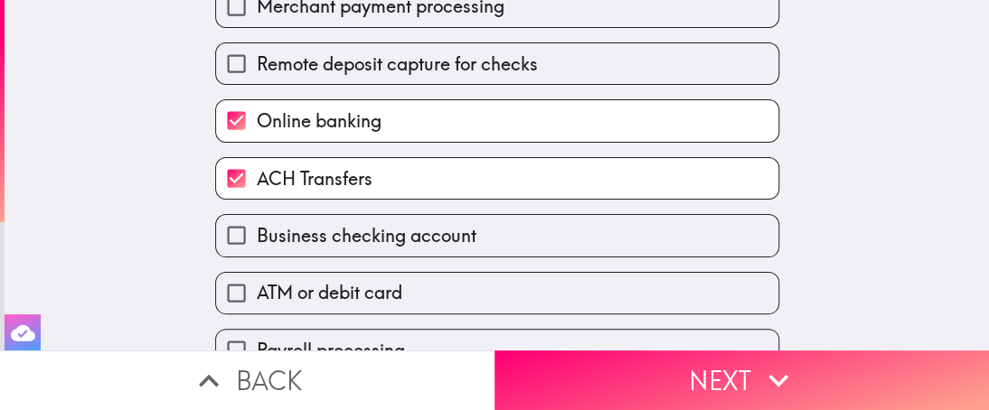
scroll to position [732, 0]
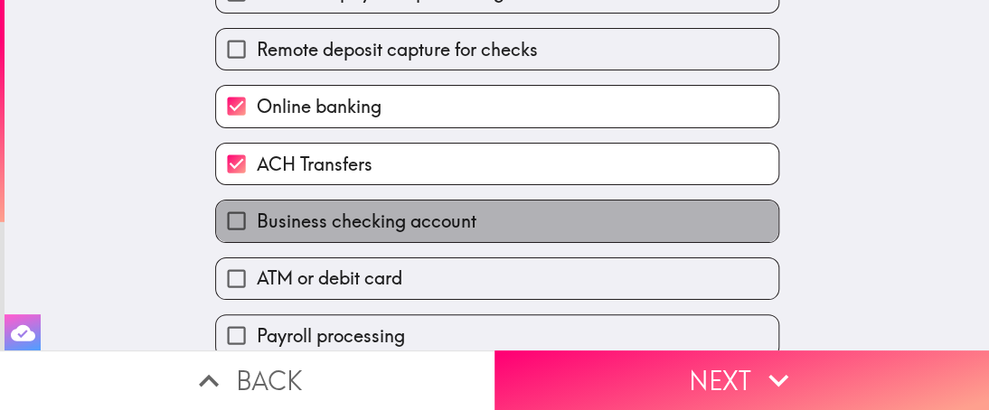
click at [336, 222] on span "Business checking account" at bounding box center [367, 221] width 220 height 25
click at [257, 222] on input "Business checking account" at bounding box center [236, 221] width 41 height 41
checkbox input "true"
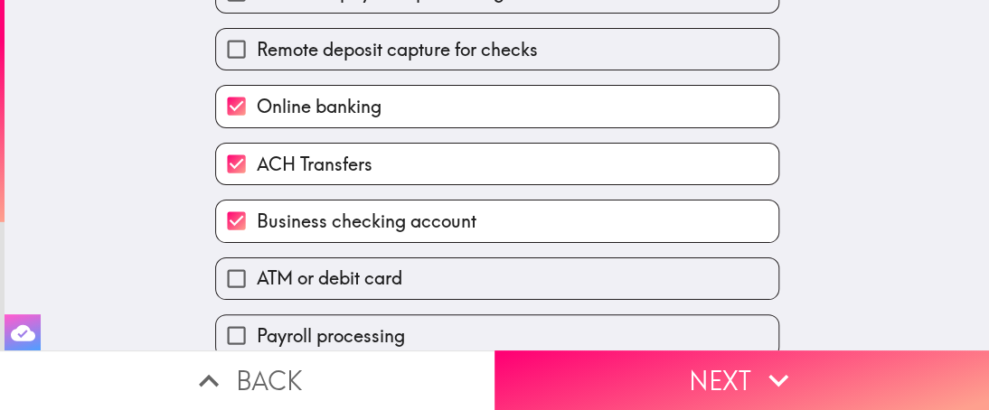
scroll to position [746, 0]
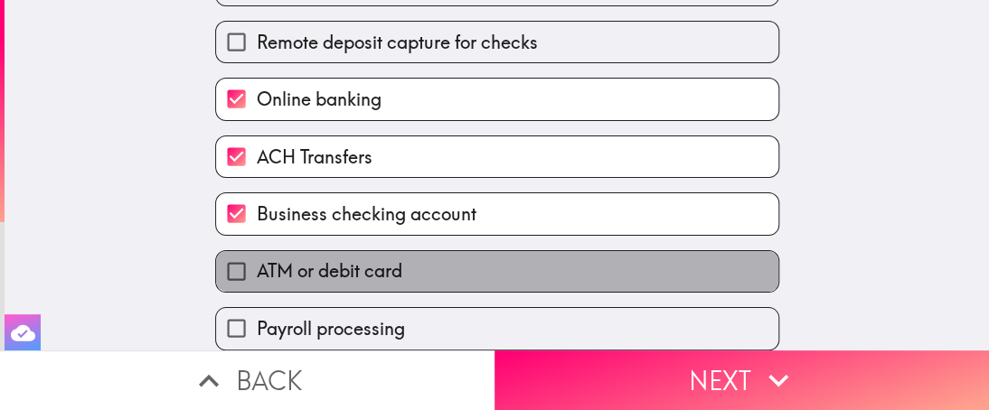
click at [329, 259] on span "ATM or debit card" at bounding box center [330, 271] width 146 height 25
click at [257, 259] on input "ATM or debit card" at bounding box center [236, 271] width 41 height 41
checkbox input "true"
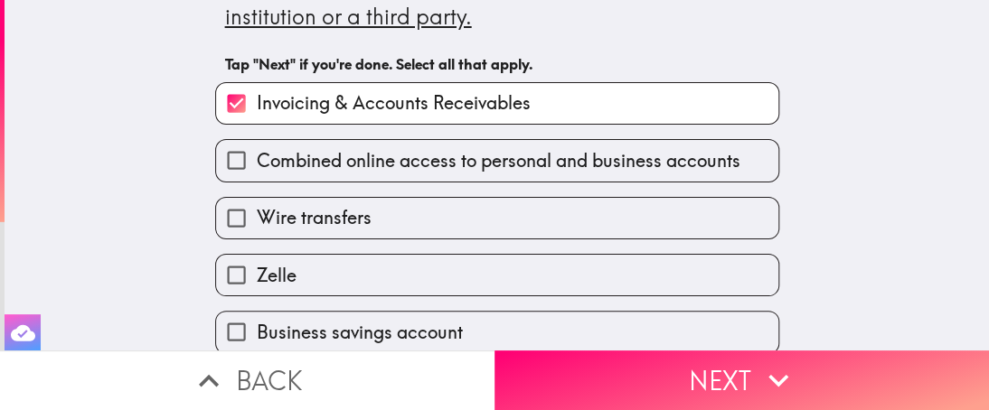
scroll to position [103, 0]
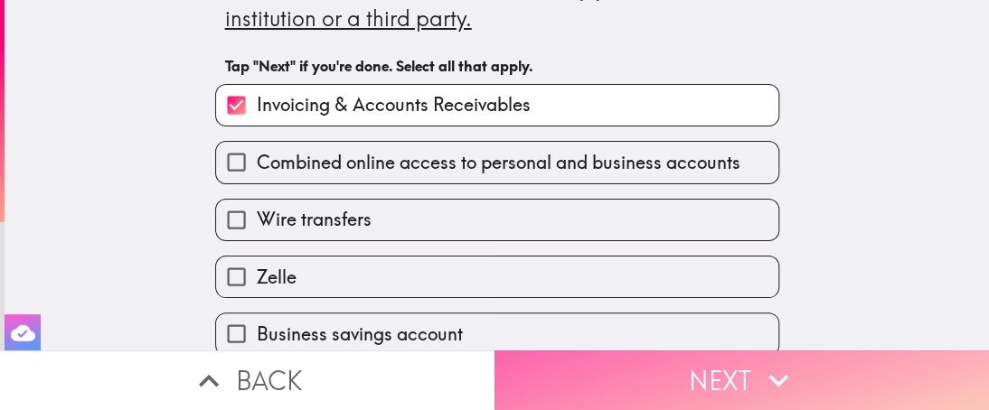
click at [744, 364] on button "Next" at bounding box center [742, 381] width 495 height 60
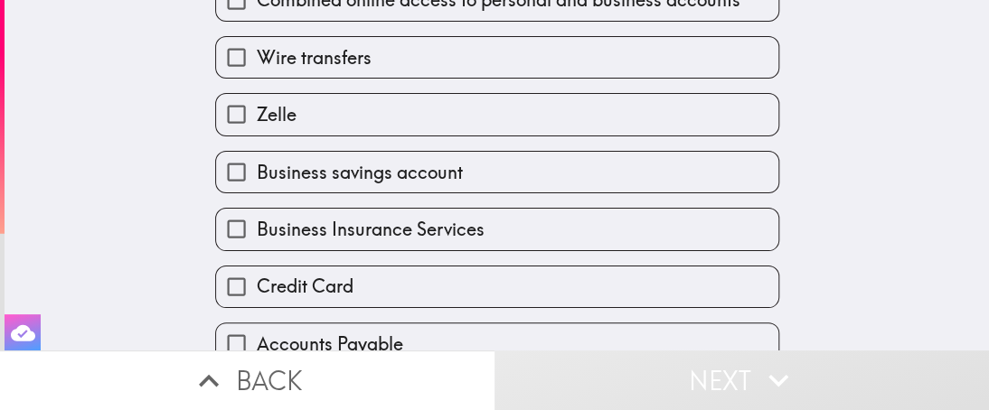
scroll to position [234, 0]
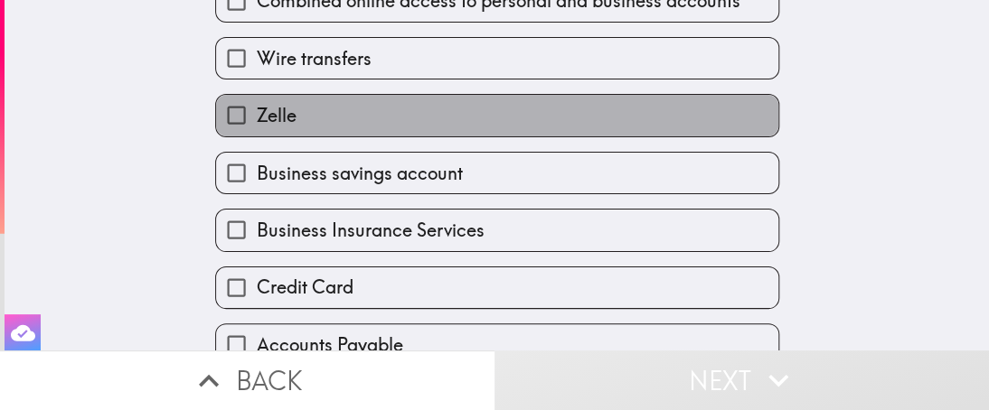
click at [544, 111] on label "Zelle" at bounding box center [497, 115] width 562 height 41
click at [257, 111] on input "Zelle" at bounding box center [236, 115] width 41 height 41
checkbox input "true"
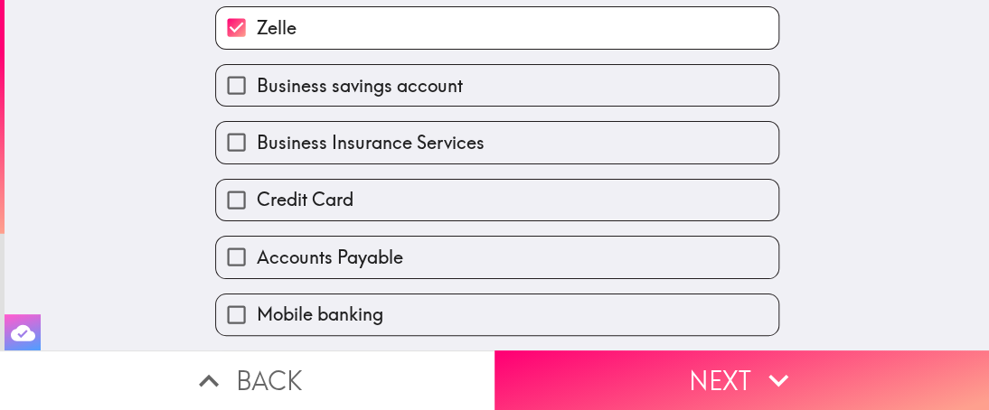
scroll to position [328, 0]
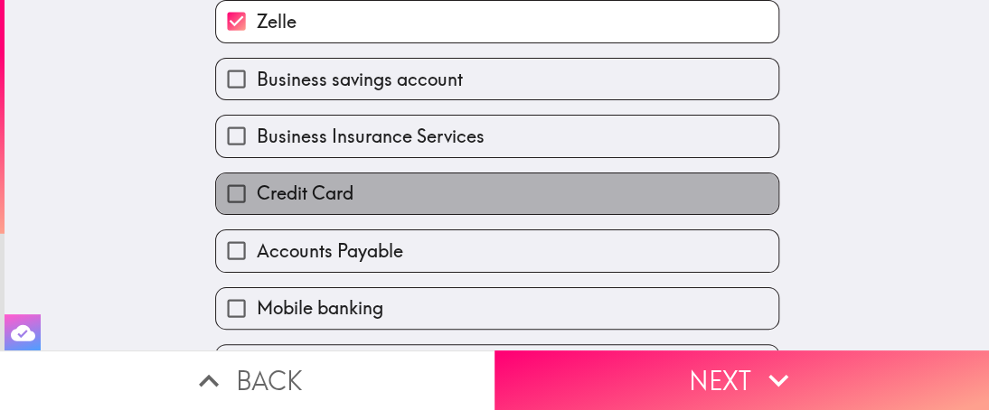
click at [479, 201] on label "Credit Card" at bounding box center [497, 194] width 562 height 41
click at [257, 201] on input "Credit Card" at bounding box center [236, 194] width 41 height 41
checkbox input "true"
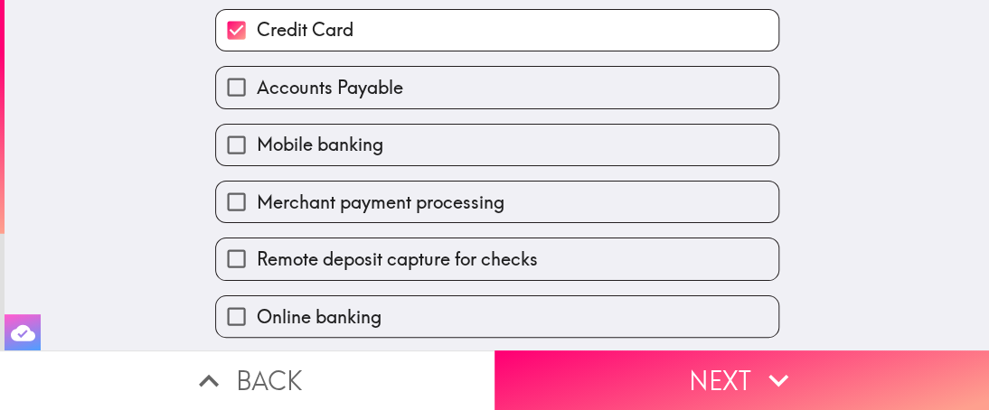
scroll to position [517, 0]
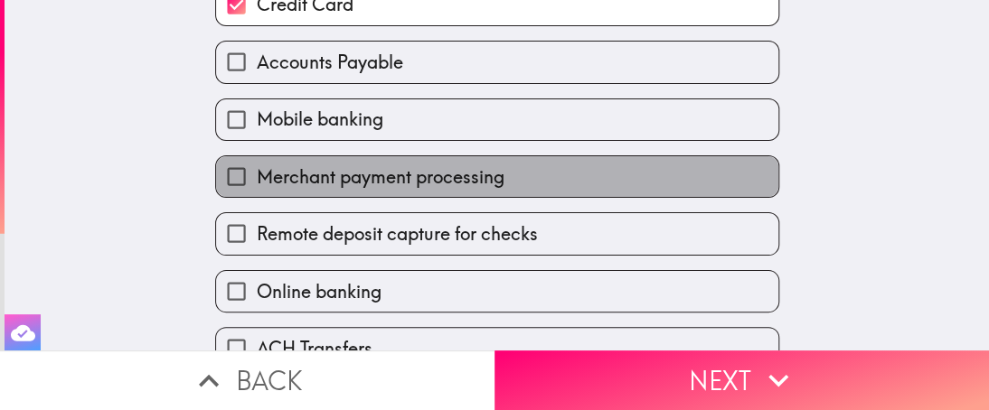
click at [388, 172] on span "Merchant payment processing" at bounding box center [381, 177] width 248 height 25
click at [257, 172] on input "Merchant payment processing" at bounding box center [236, 176] width 41 height 41
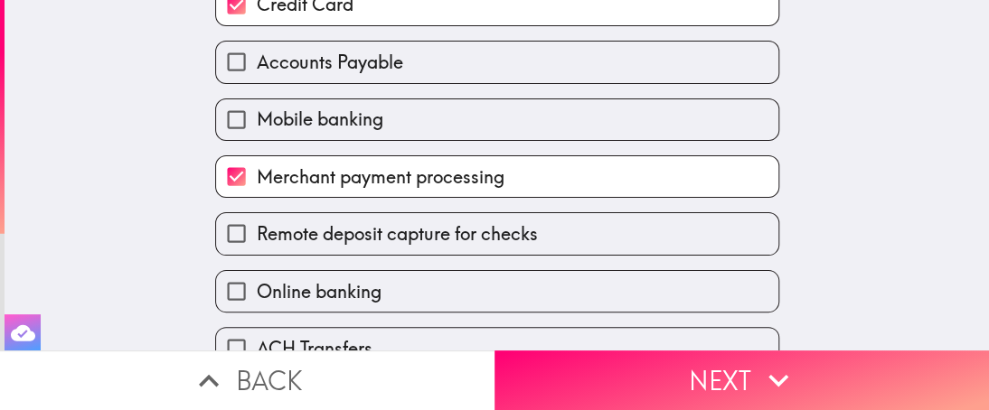
click at [388, 172] on span "Merchant payment processing" at bounding box center [381, 177] width 248 height 25
click at [257, 172] on input "Merchant payment processing" at bounding box center [236, 176] width 41 height 41
checkbox input "false"
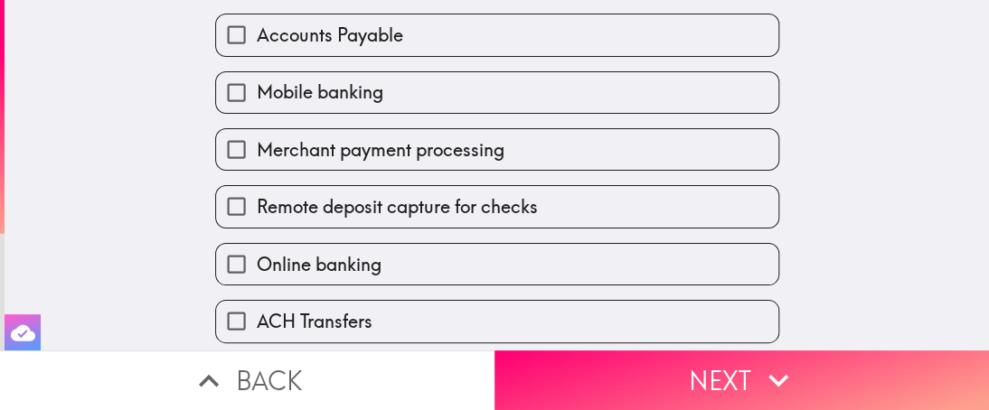
scroll to position [542, 0]
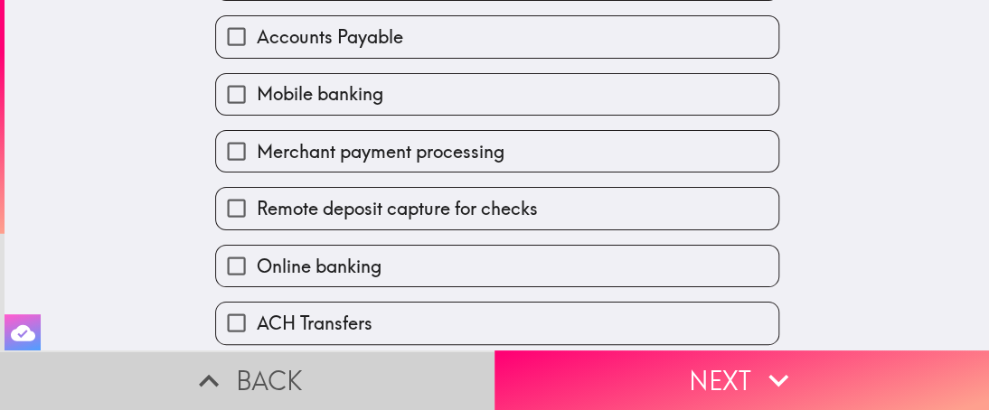
click at [270, 372] on button "Back" at bounding box center [247, 381] width 495 height 60
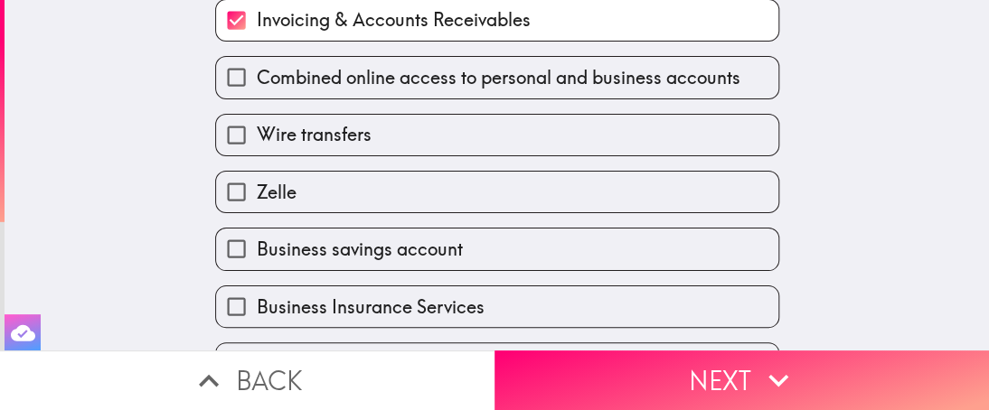
scroll to position [183, 0]
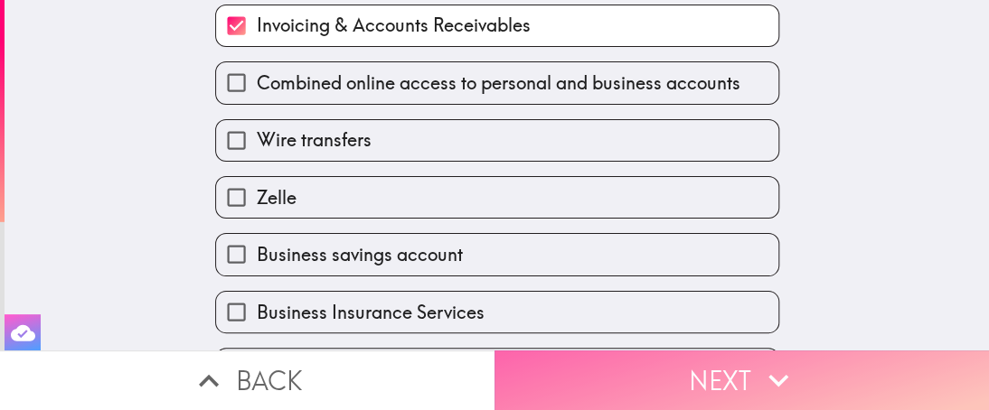
click at [642, 351] on button "Next" at bounding box center [742, 381] width 495 height 60
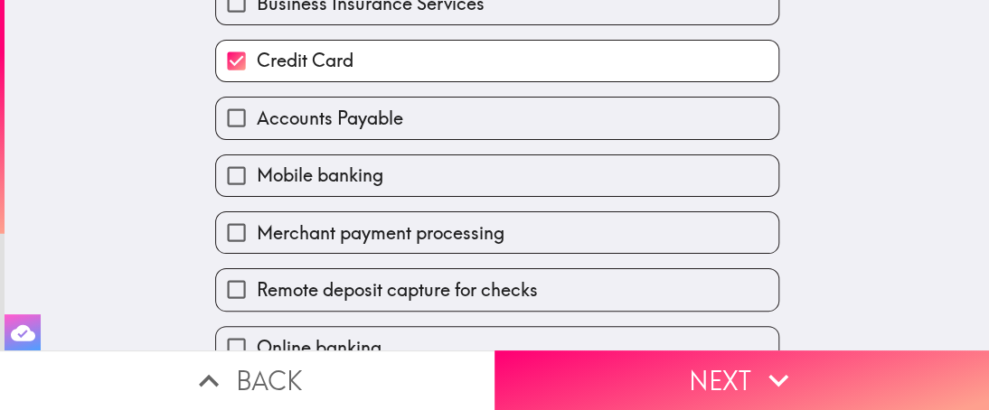
scroll to position [456, 0]
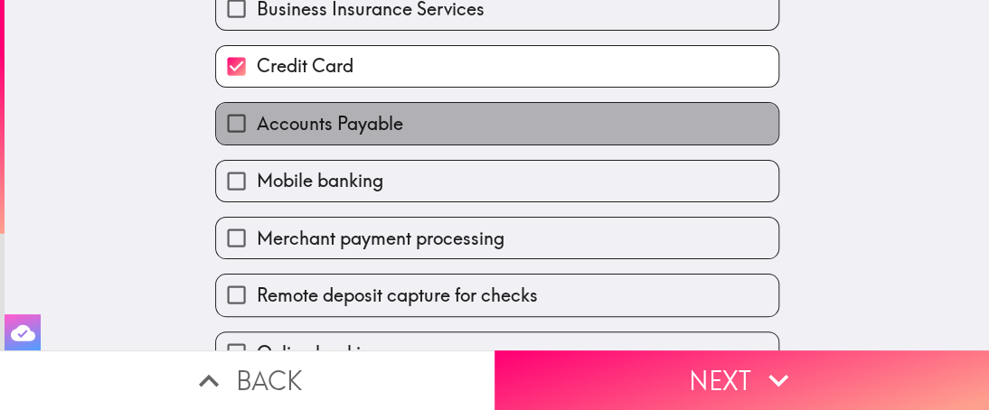
click at [346, 120] on span "Accounts Payable" at bounding box center [330, 123] width 146 height 25
click at [257, 120] on input "Accounts Payable" at bounding box center [236, 123] width 41 height 41
checkbox input "true"
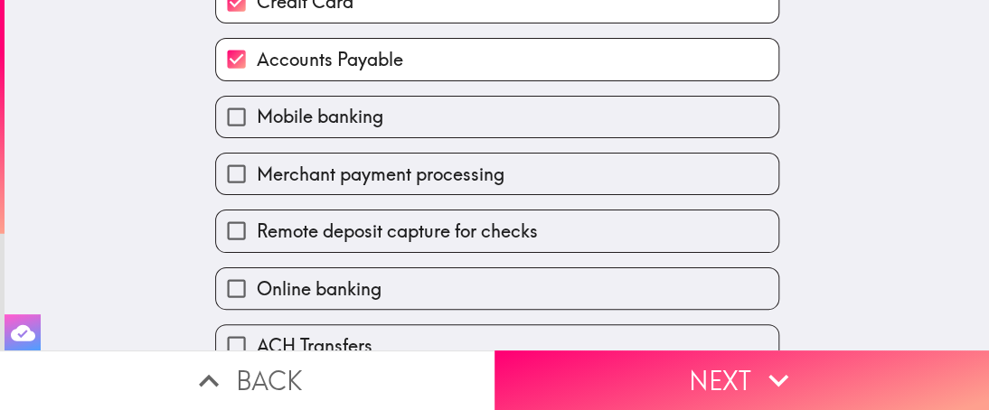
scroll to position [521, 0]
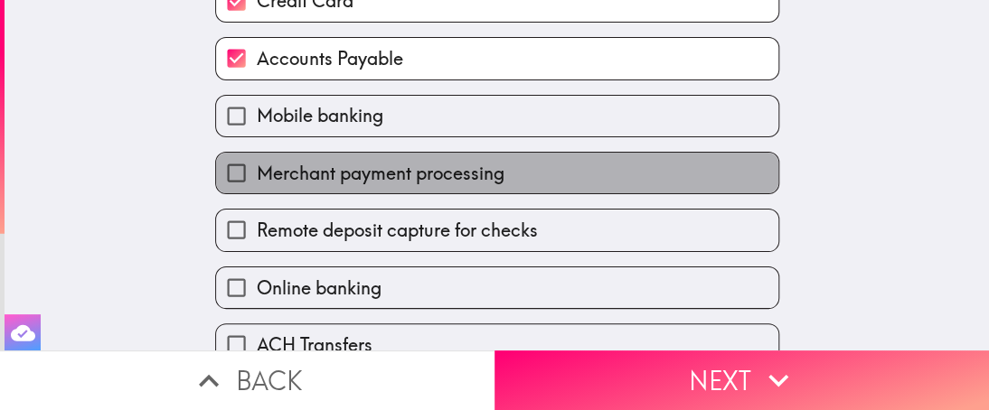
click at [382, 165] on span "Merchant payment processing" at bounding box center [381, 173] width 248 height 25
click at [257, 165] on input "Merchant payment processing" at bounding box center [236, 173] width 41 height 41
checkbox input "true"
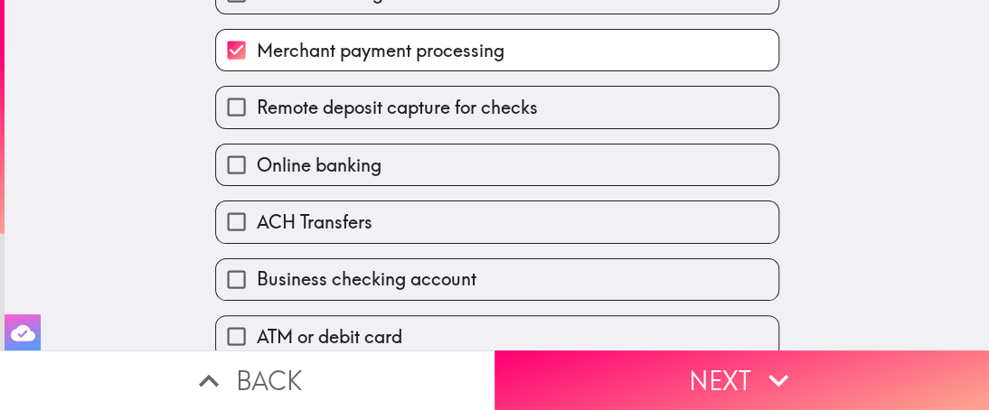
scroll to position [642, 0]
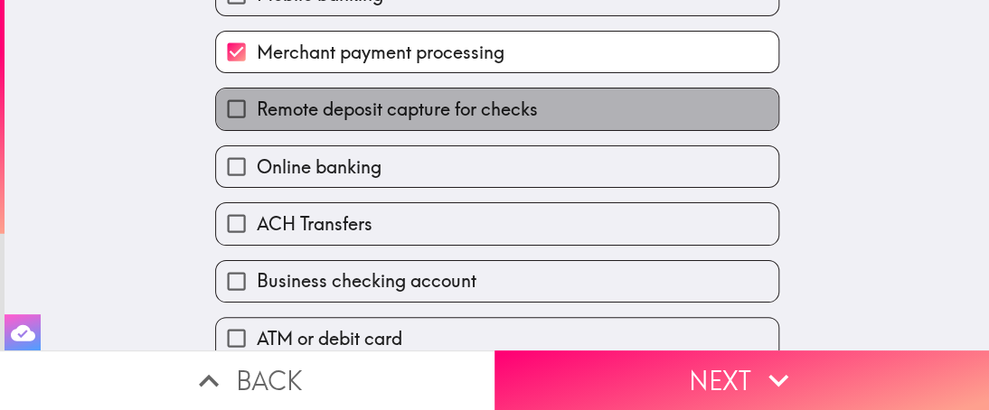
click at [537, 113] on label "Remote deposit capture for checks" at bounding box center [497, 109] width 562 height 41
click at [257, 113] on input "Remote deposit capture for checks" at bounding box center [236, 109] width 41 height 41
checkbox input "true"
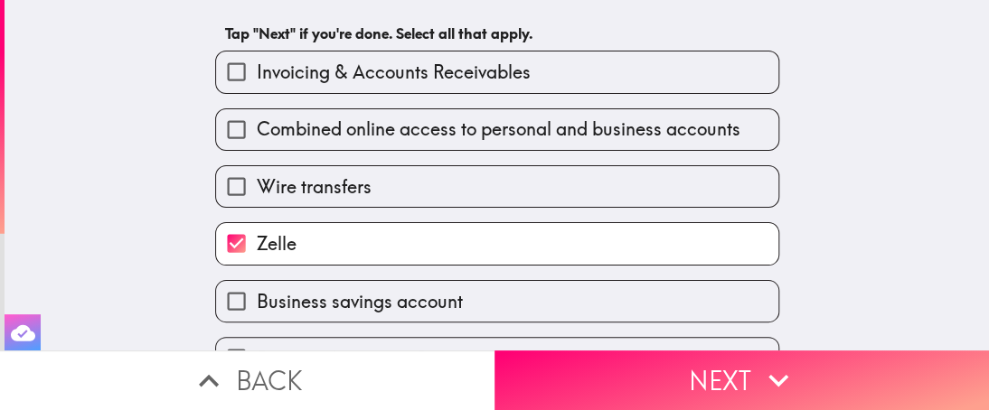
scroll to position [102, 0]
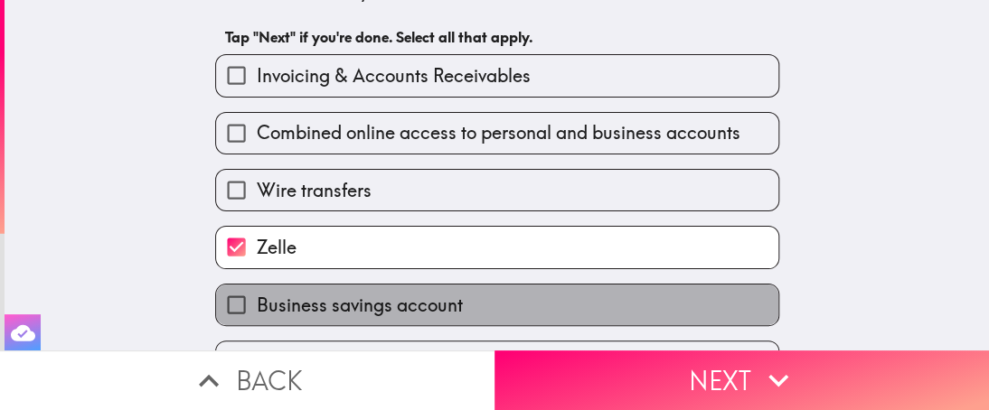
click at [484, 303] on label "Business savings account" at bounding box center [497, 305] width 562 height 41
click at [257, 303] on input "Business savings account" at bounding box center [236, 305] width 41 height 41
checkbox input "true"
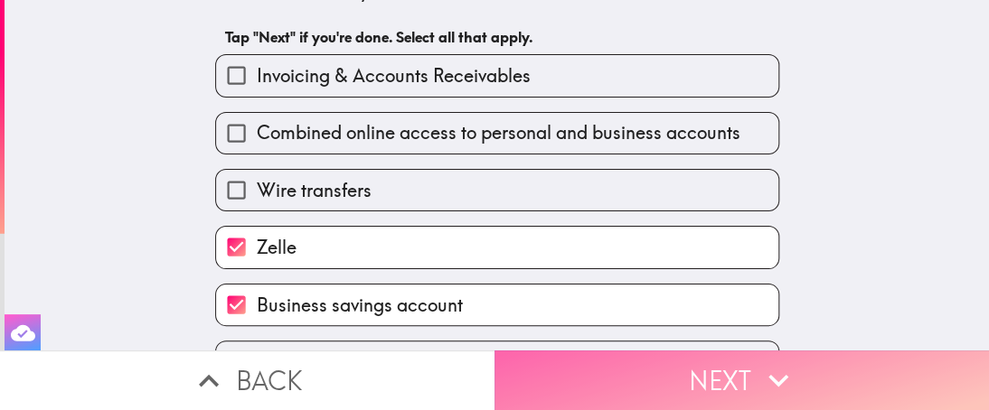
click at [668, 376] on button "Next" at bounding box center [742, 381] width 495 height 60
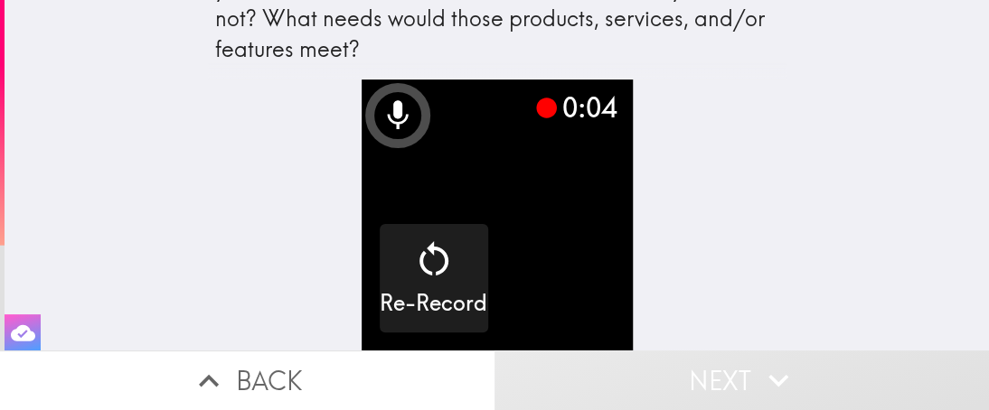
scroll to position [75, 0]
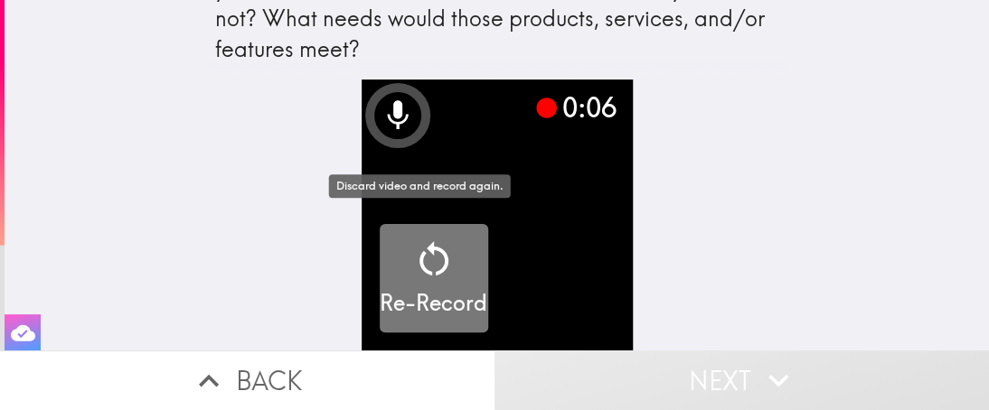
click at [439, 238] on icon "button" at bounding box center [433, 259] width 43 height 43
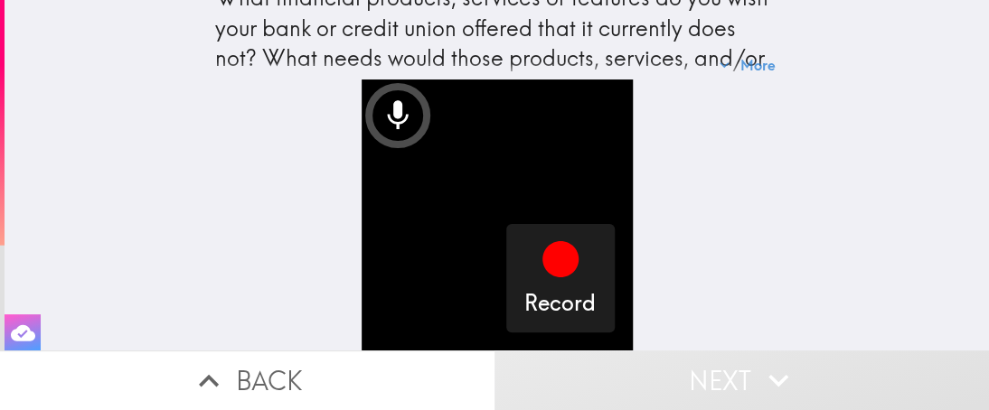
scroll to position [14, 0]
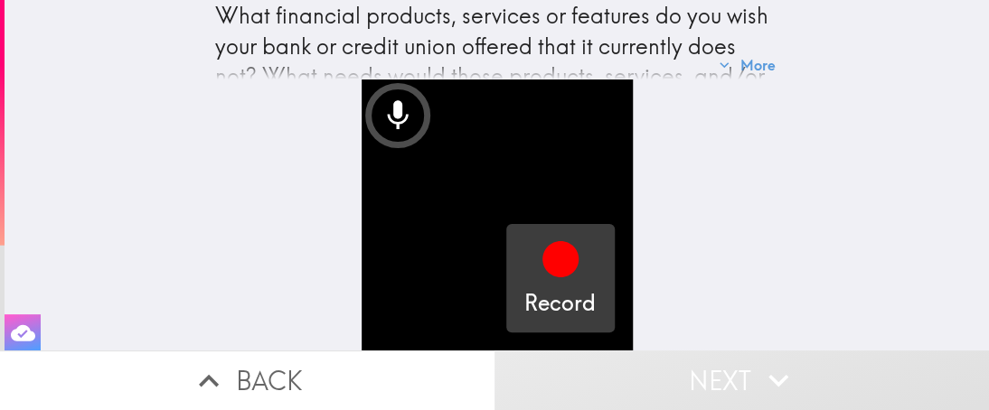
click at [544, 250] on icon "button" at bounding box center [560, 259] width 36 height 36
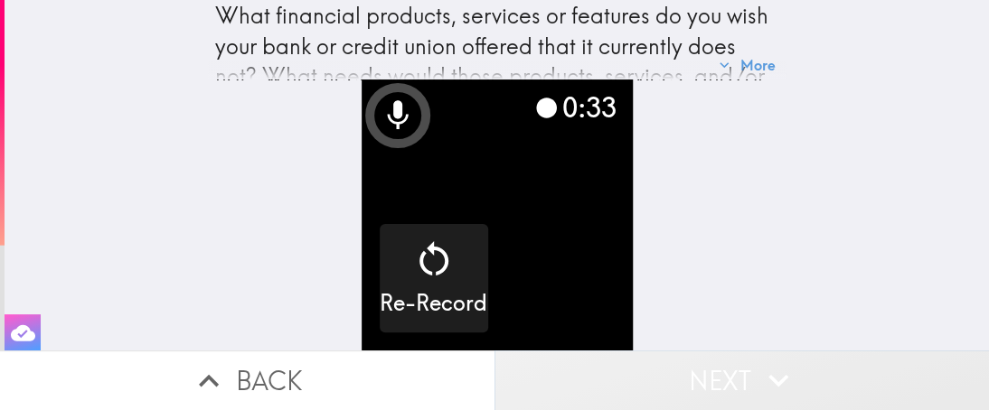
click at [683, 380] on button "Next" at bounding box center [742, 381] width 495 height 60
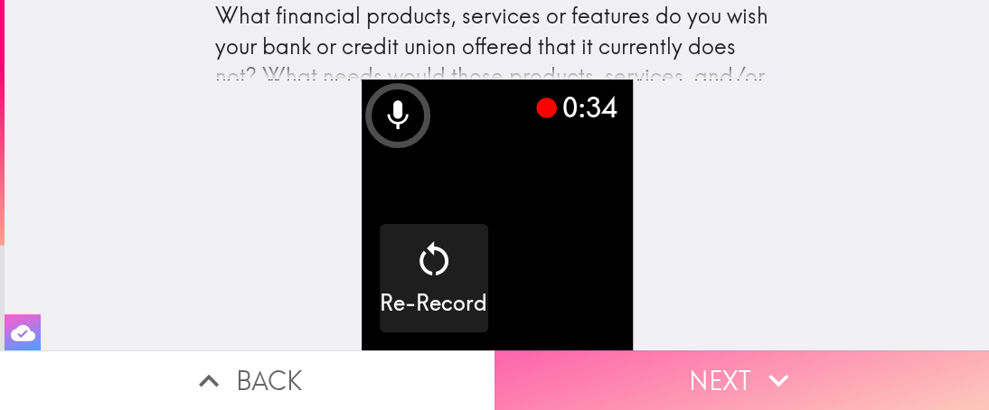
click at [705, 367] on button "Next" at bounding box center [742, 381] width 495 height 60
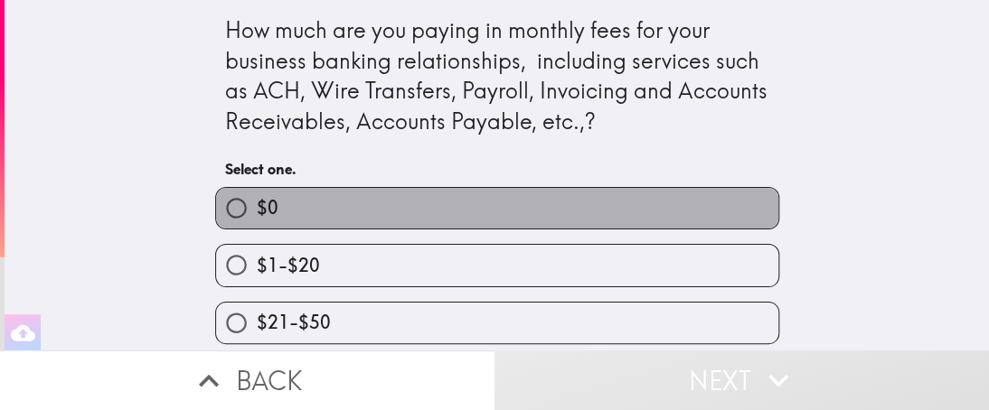
click at [347, 203] on label "$0" at bounding box center [497, 208] width 562 height 41
click at [257, 203] on input "$0" at bounding box center [236, 208] width 41 height 41
radio input "true"
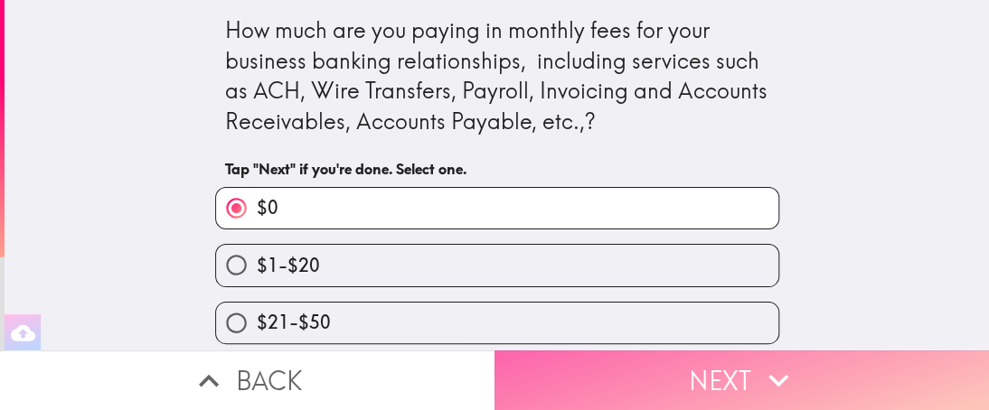
click at [615, 368] on button "Next" at bounding box center [742, 381] width 495 height 60
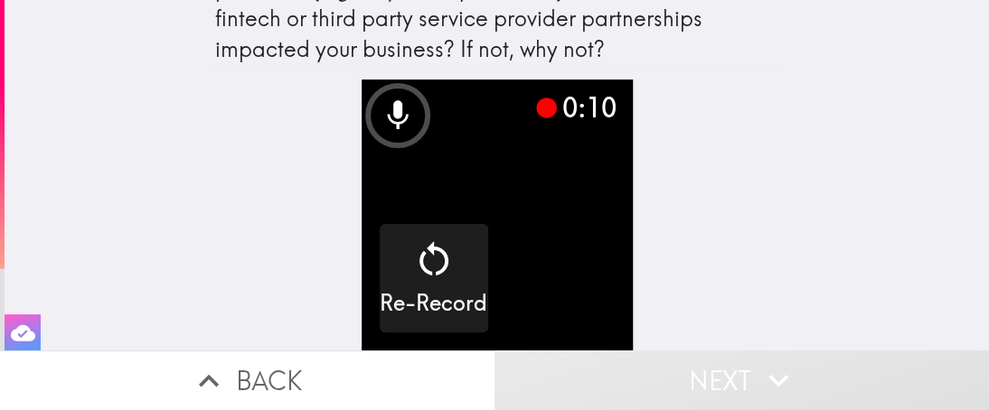
scroll to position [86, 0]
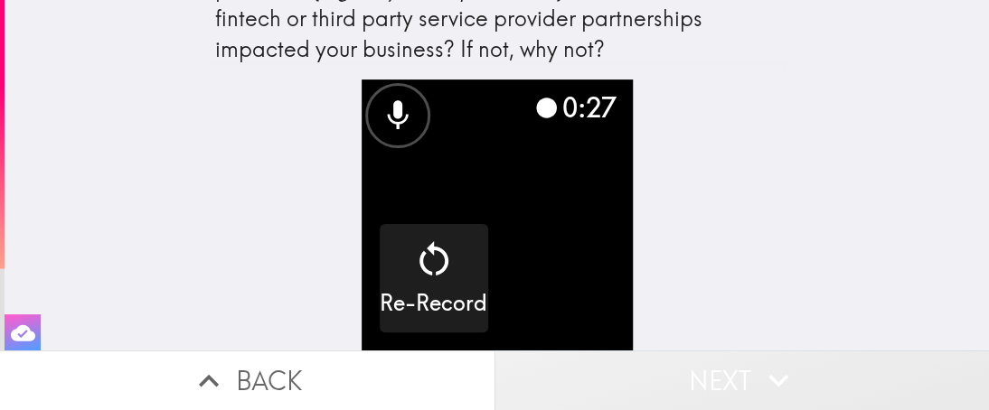
click at [698, 372] on button "Next" at bounding box center [742, 381] width 495 height 60
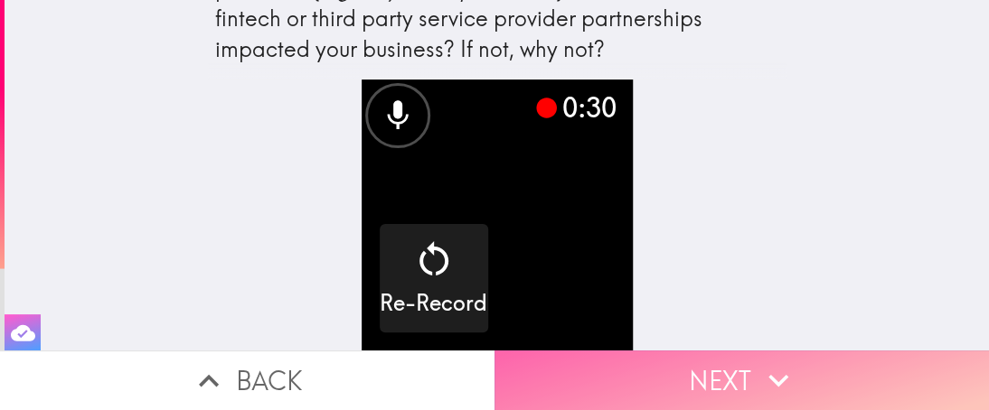
click at [730, 351] on button "Next" at bounding box center [742, 381] width 495 height 60
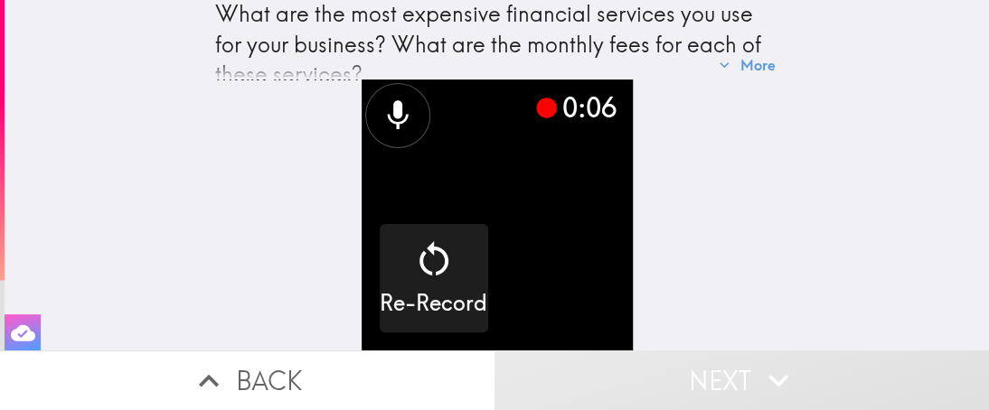
scroll to position [18, 0]
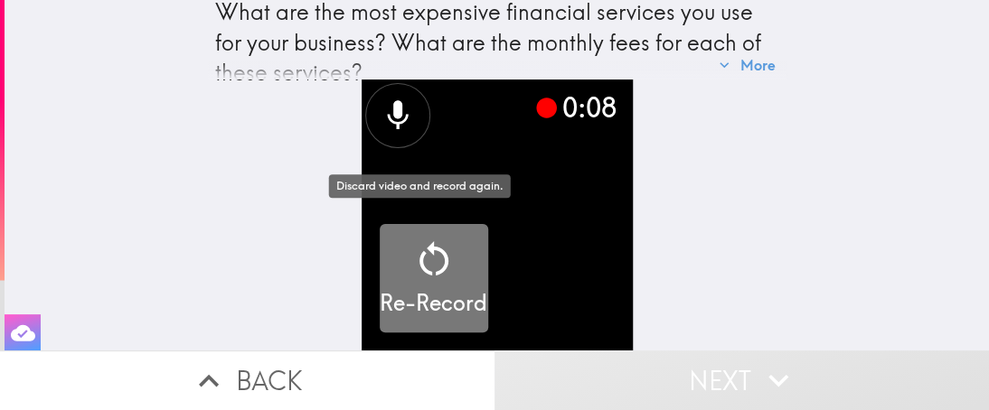
click at [428, 249] on icon "button" at bounding box center [433, 259] width 43 height 43
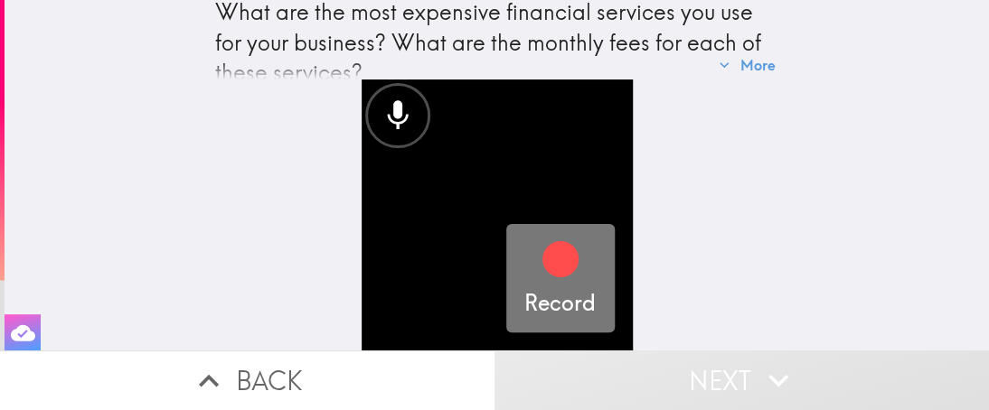
click at [539, 273] on div "button" at bounding box center [560, 263] width 43 height 51
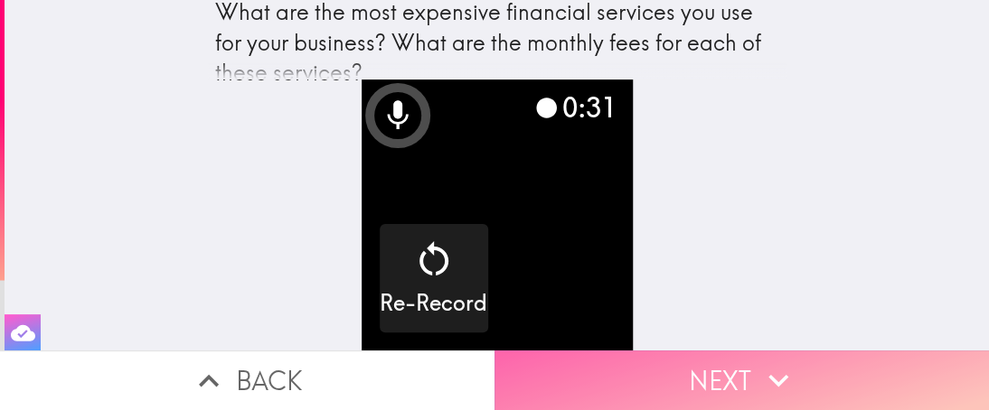
click at [758, 361] on icon "button" at bounding box center [778, 381] width 40 height 40
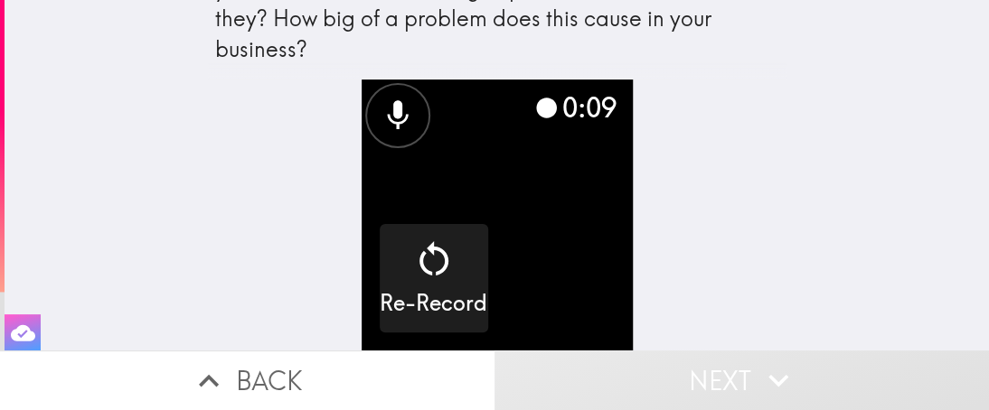
scroll to position [79, 0]
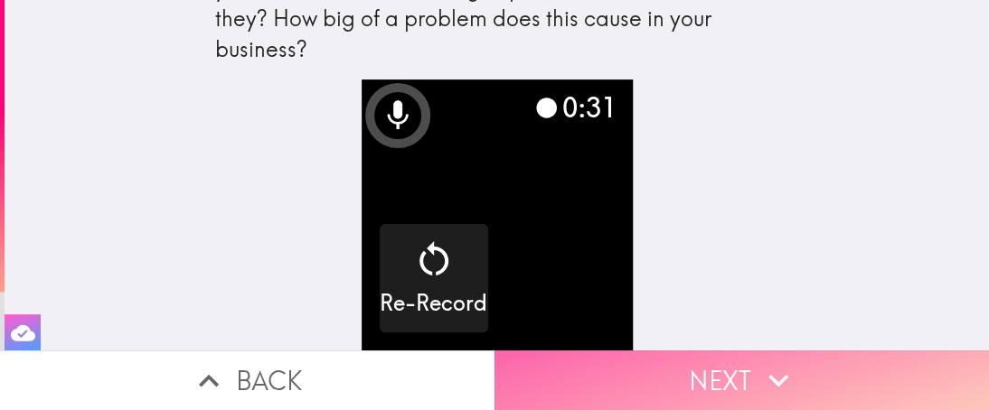
click at [737, 370] on button "Next" at bounding box center [742, 381] width 495 height 60
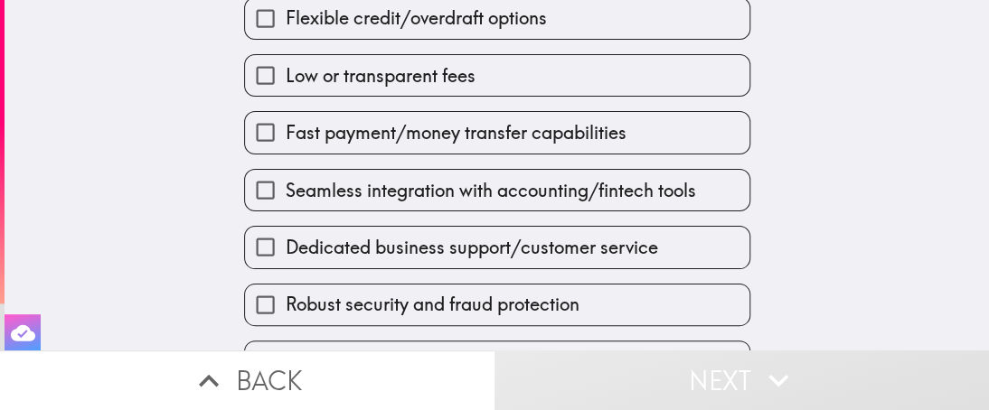
scroll to position [238, 0]
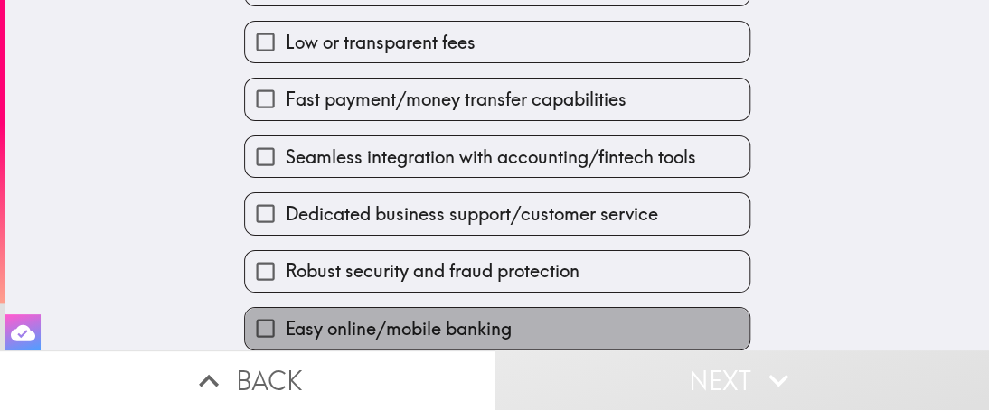
click at [360, 316] on span "Easy online/mobile banking" at bounding box center [399, 328] width 226 height 25
click at [286, 308] on input "Easy online/mobile banking" at bounding box center [265, 328] width 41 height 41
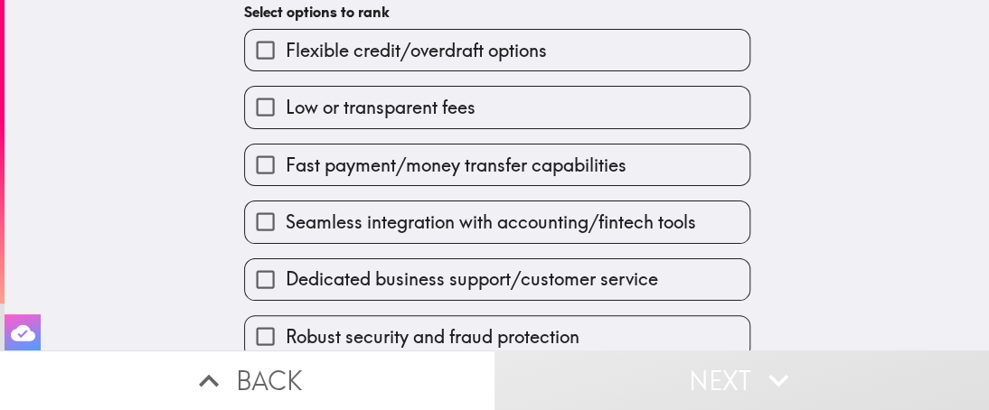
scroll to position [228, 0]
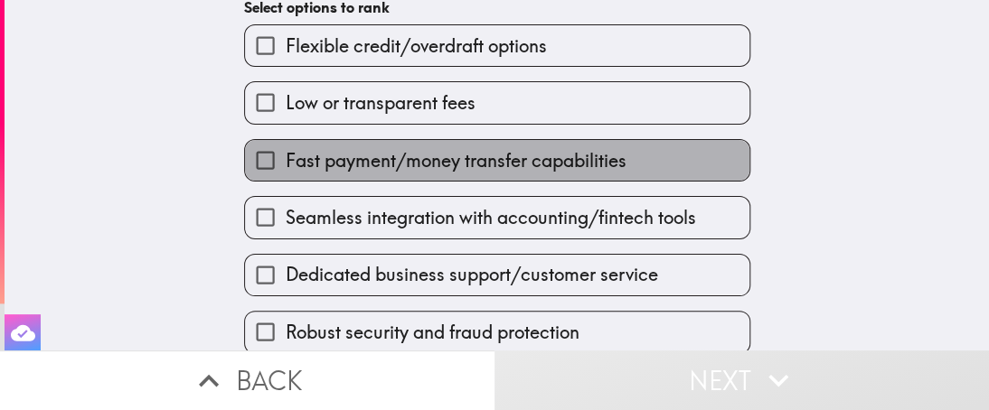
click at [485, 155] on span "Fast payment/money transfer capabilities" at bounding box center [456, 160] width 341 height 25
click at [286, 155] on input "Fast payment/money transfer capabilities" at bounding box center [265, 160] width 41 height 41
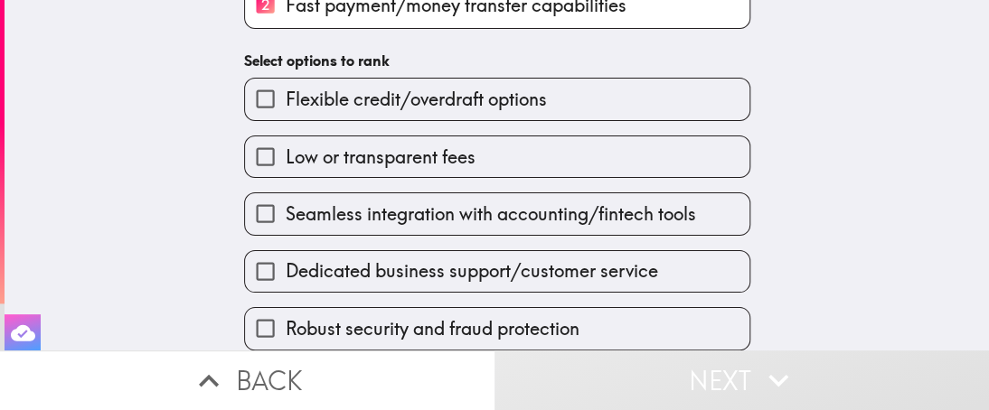
click at [448, 317] on span "Robust security and fraud protection" at bounding box center [433, 328] width 294 height 25
click at [286, 317] on input "Robust security and fraud protection" at bounding box center [265, 328] width 41 height 41
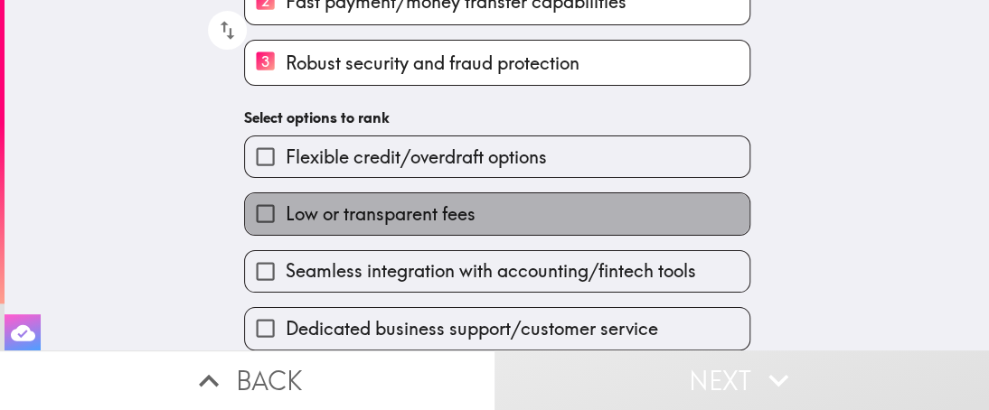
click at [429, 204] on span "Low or transparent fees" at bounding box center [381, 214] width 190 height 25
click at [286, 204] on input "Low or transparent fees" at bounding box center [265, 213] width 41 height 41
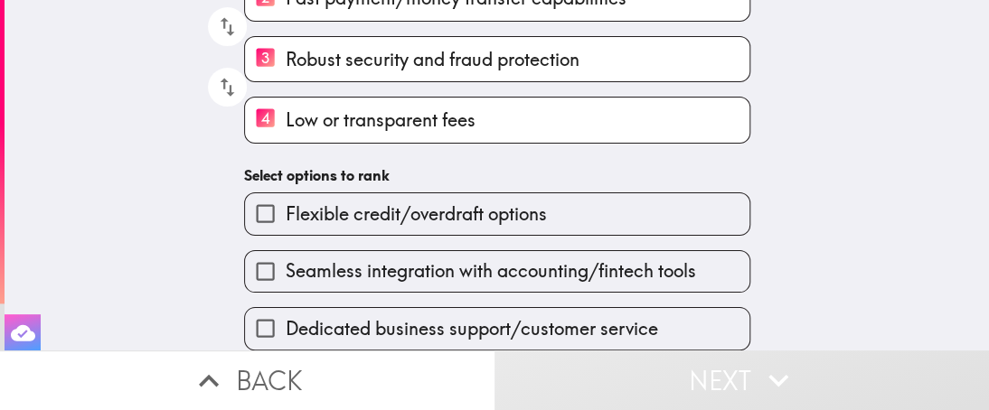
scroll to position [252, 0]
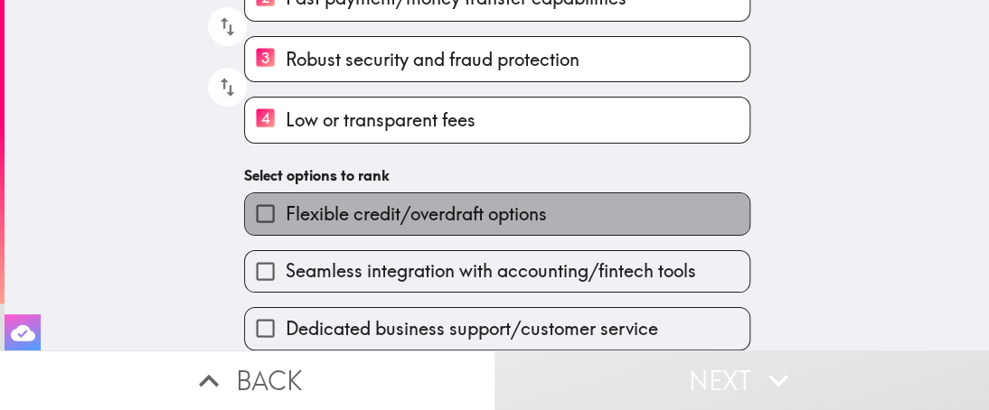
click at [425, 209] on span "Flexible credit/overdraft options" at bounding box center [416, 214] width 261 height 25
click at [286, 209] on input "Flexible credit/overdraft options" at bounding box center [265, 213] width 41 height 41
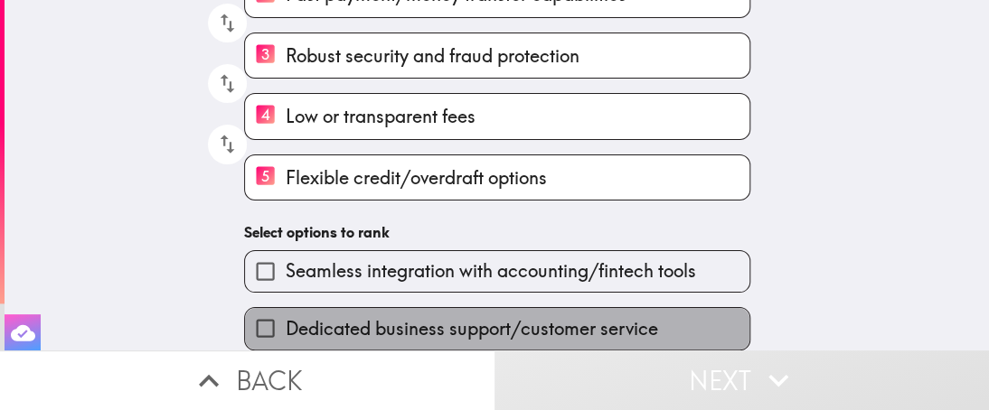
click at [432, 316] on span "Dedicated business support/customer service" at bounding box center [472, 328] width 372 height 25
click at [286, 316] on input "Dedicated business support/customer service" at bounding box center [265, 328] width 41 height 41
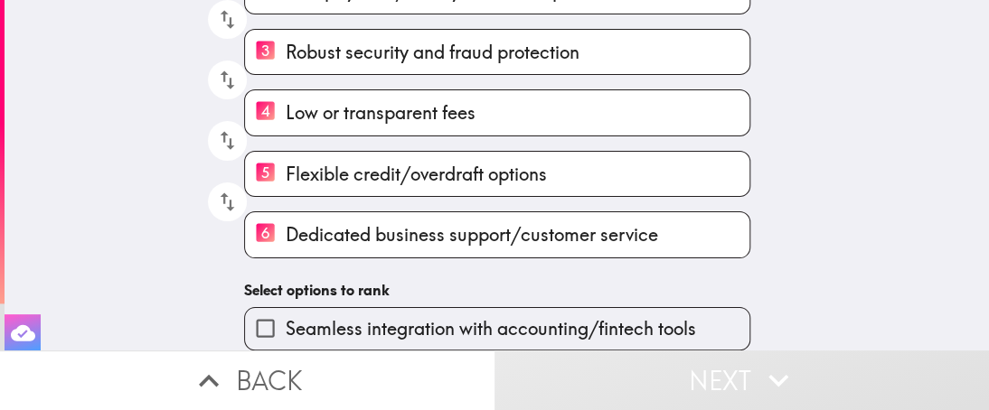
scroll to position [255, 0]
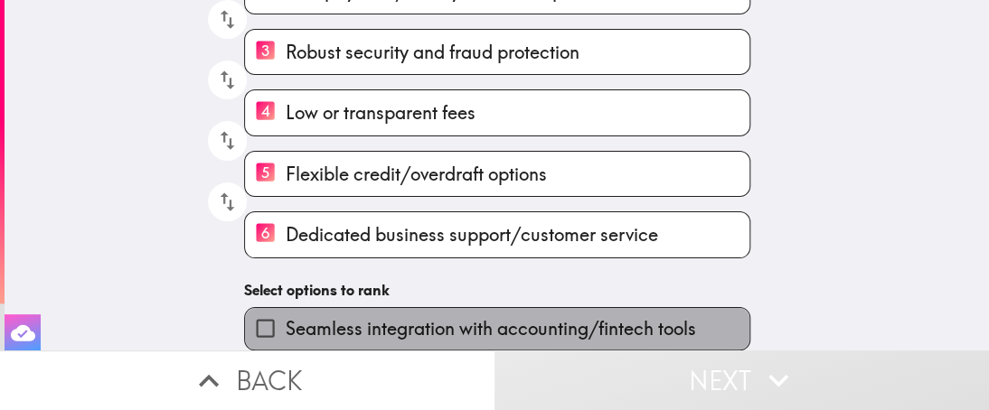
click at [430, 316] on span "Seamless integration with accounting/fintech tools" at bounding box center [491, 328] width 410 height 25
click at [286, 315] on input "Seamless integration with accounting/fintech tools" at bounding box center [265, 328] width 41 height 41
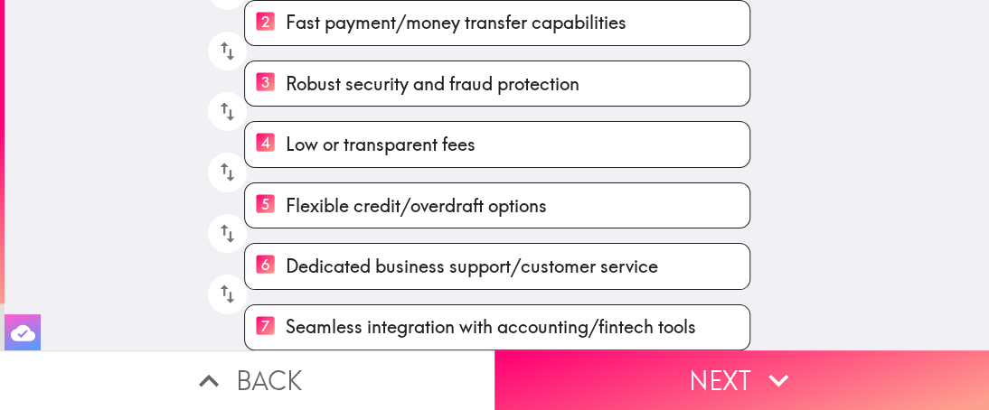
scroll to position [228, 0]
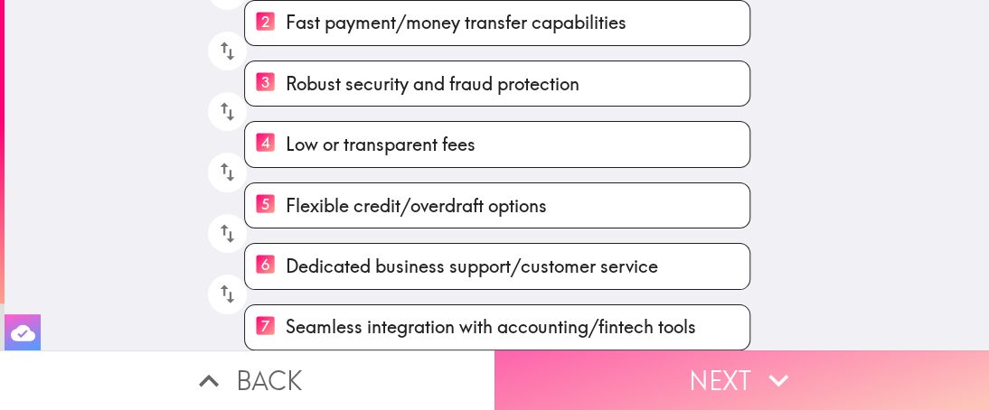
click at [589, 372] on button "Next" at bounding box center [742, 381] width 495 height 60
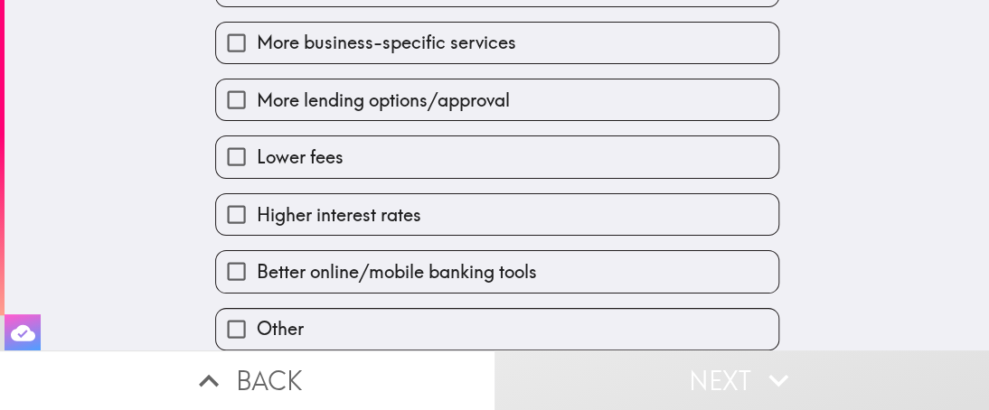
scroll to position [290, 0]
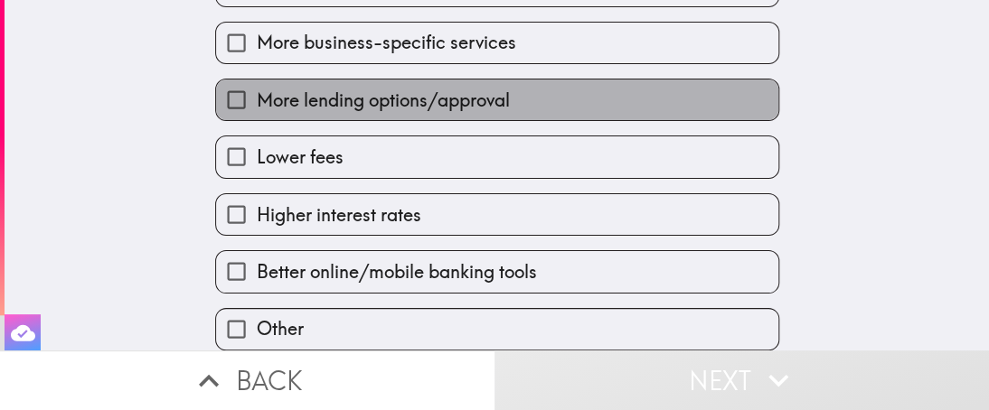
click at [414, 89] on span "More lending options/approval" at bounding box center [383, 100] width 253 height 25
click at [257, 89] on input "More lending options/approval" at bounding box center [236, 100] width 41 height 41
checkbox input "true"
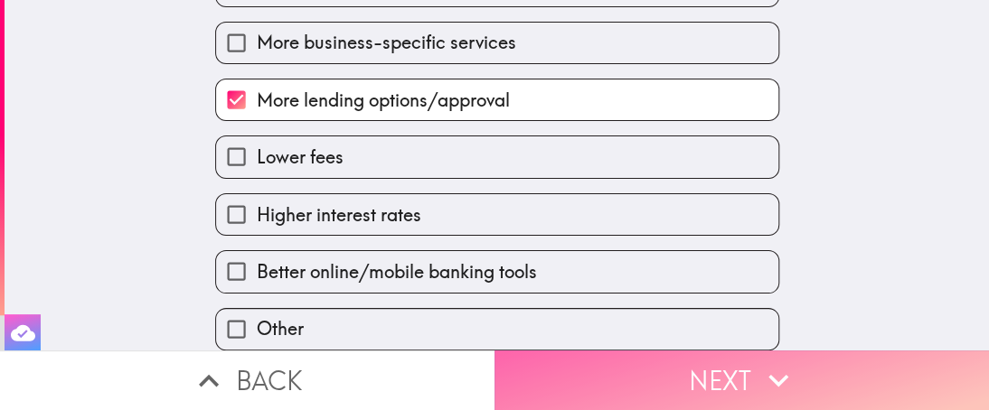
click at [686, 368] on button "Next" at bounding box center [742, 381] width 495 height 60
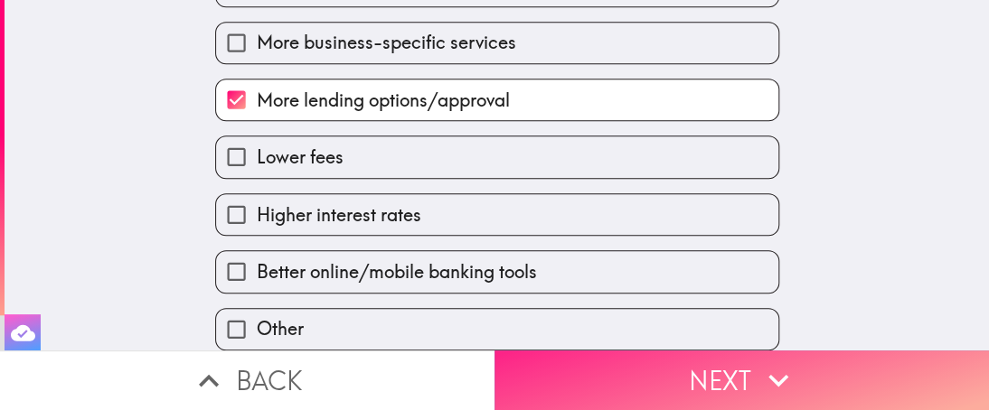
scroll to position [254, 0]
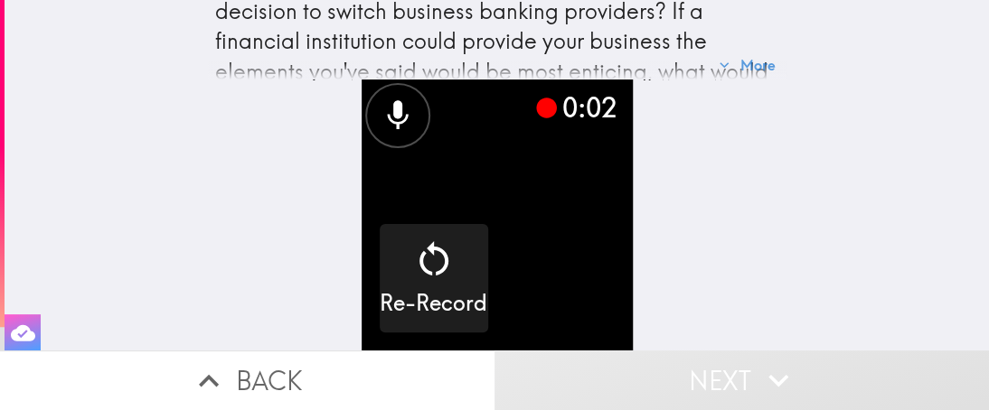
scroll to position [51, 0]
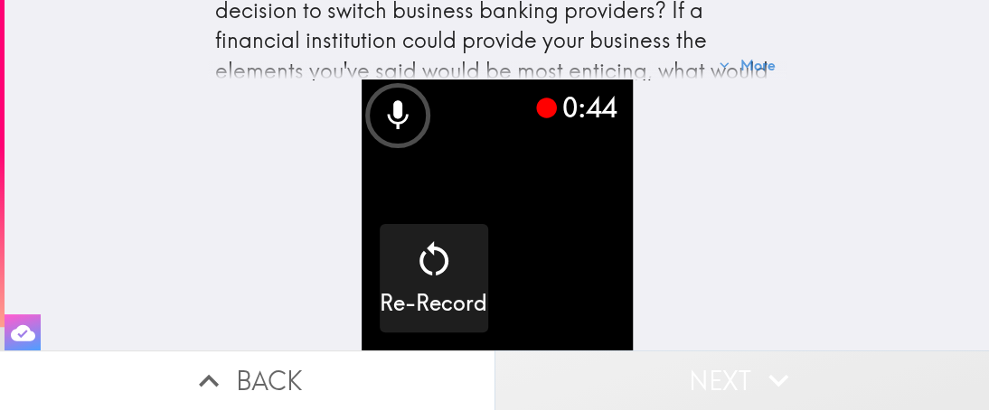
click at [730, 375] on button "Next" at bounding box center [742, 381] width 495 height 60
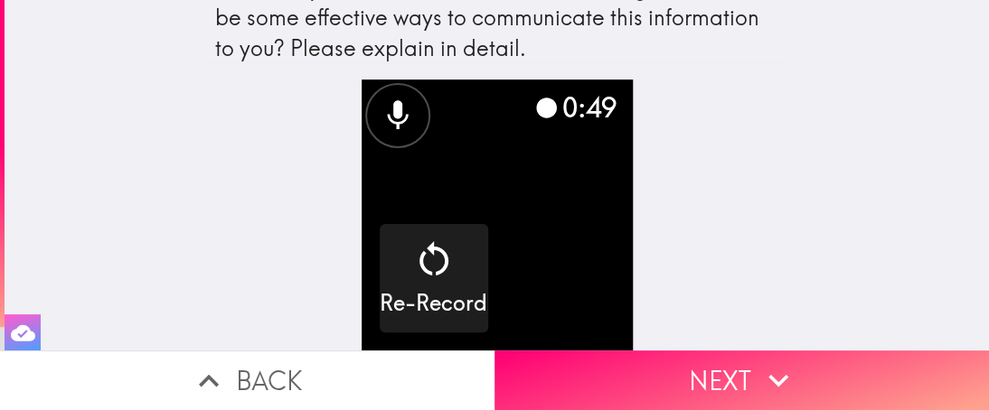
scroll to position [146, 0]
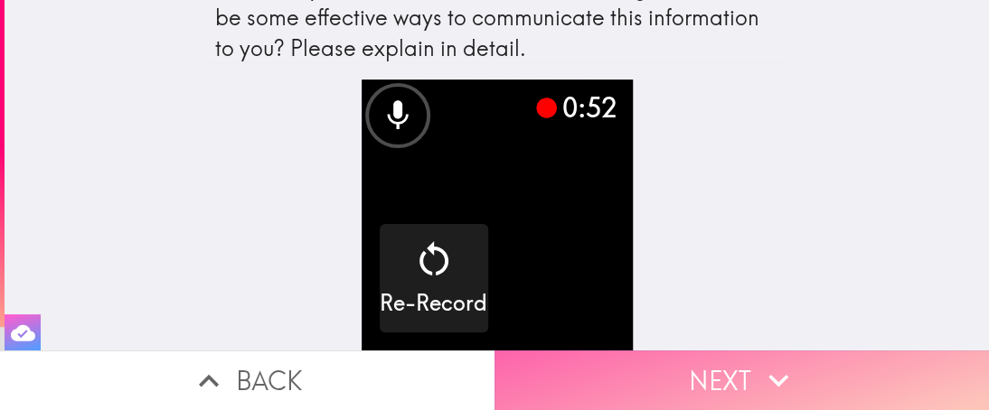
click at [734, 364] on button "Next" at bounding box center [742, 381] width 495 height 60
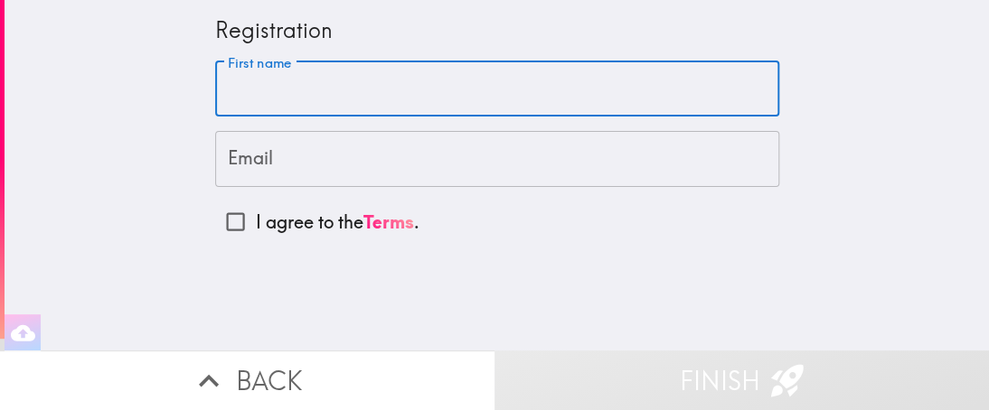
click at [459, 72] on input "First name" at bounding box center [497, 89] width 564 height 56
type input "[PERSON_NAME]"
type input "[EMAIL_ADDRESS][DOMAIN_NAME]"
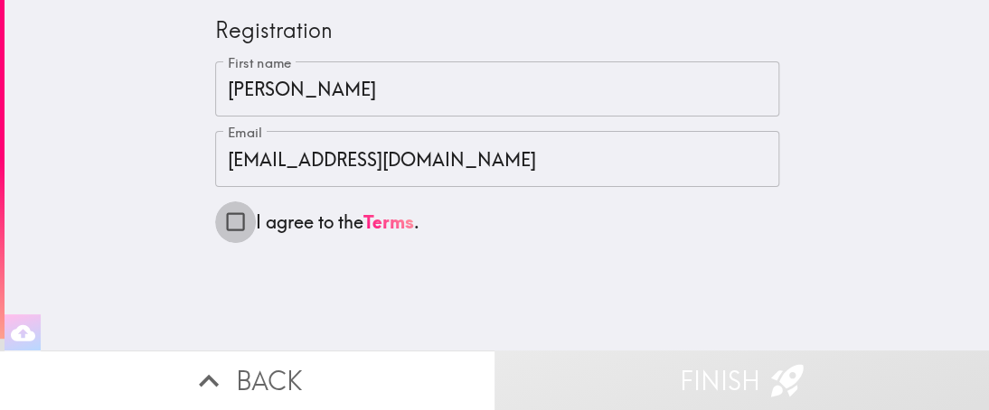
click at [225, 224] on input "I agree to the Terms ." at bounding box center [235, 222] width 41 height 41
checkbox input "true"
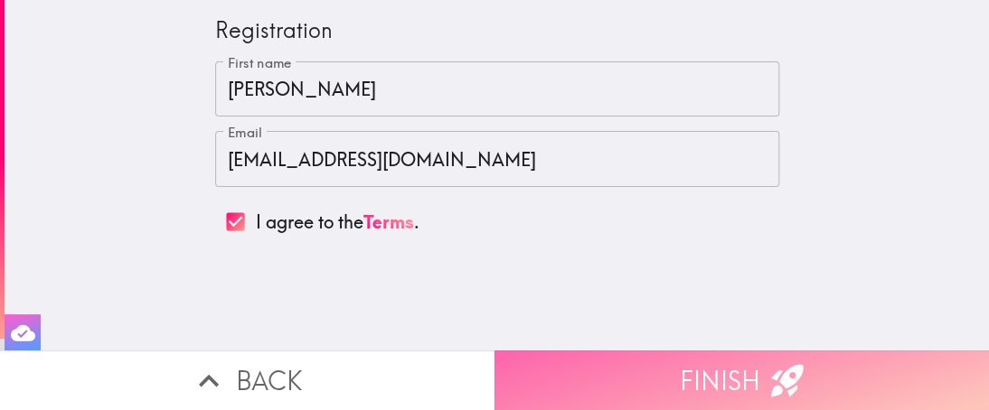
click at [540, 379] on button "Finish" at bounding box center [742, 381] width 495 height 60
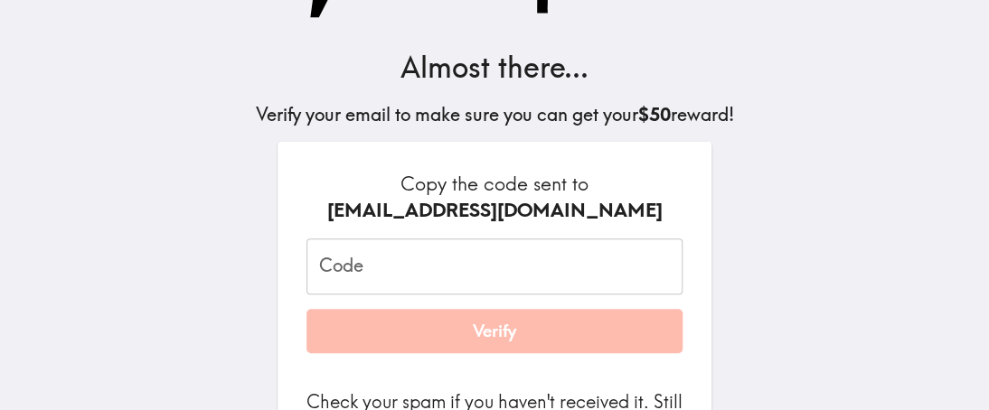
scroll to position [96, 0]
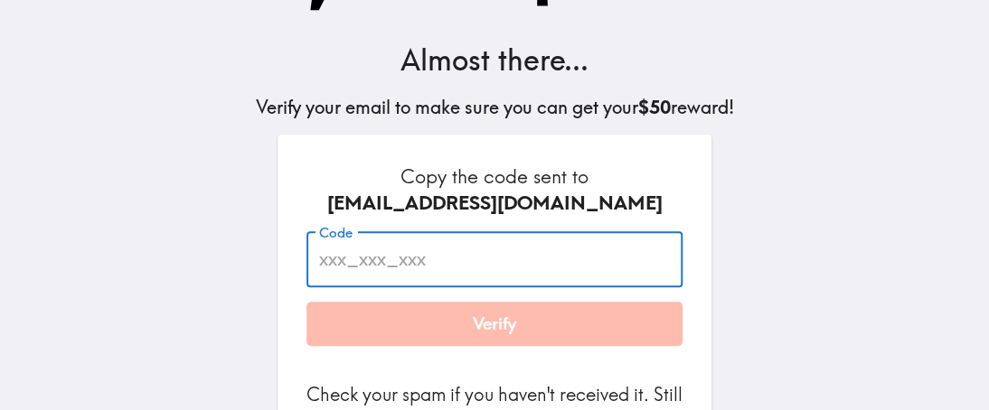
click at [386, 256] on input "Code" at bounding box center [494, 259] width 376 height 56
paste input "guQ_kn6_d9h"
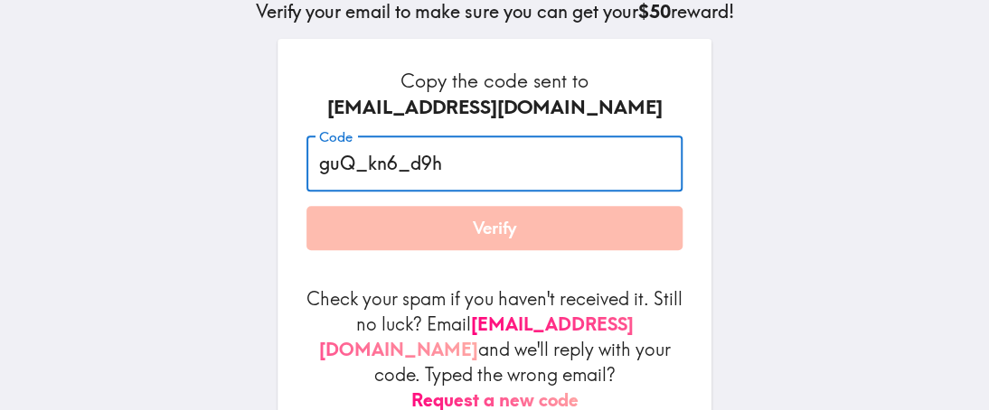
scroll to position [192, 0]
type input "guQ_kn6_d9h"
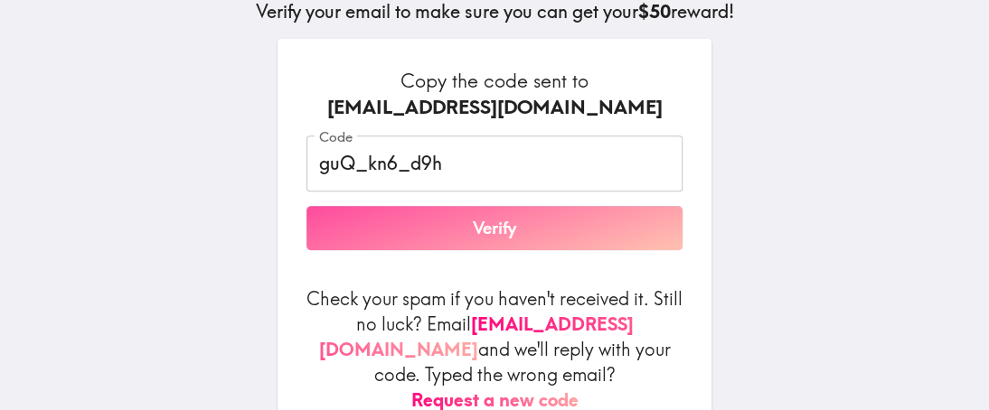
click at [476, 229] on button "Verify" at bounding box center [494, 228] width 376 height 45
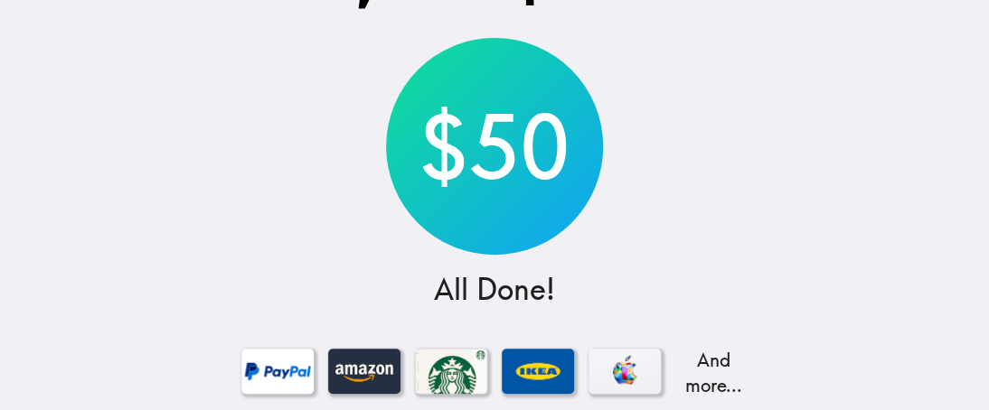
scroll to position [287, 0]
